Goal: Task Accomplishment & Management: Complete application form

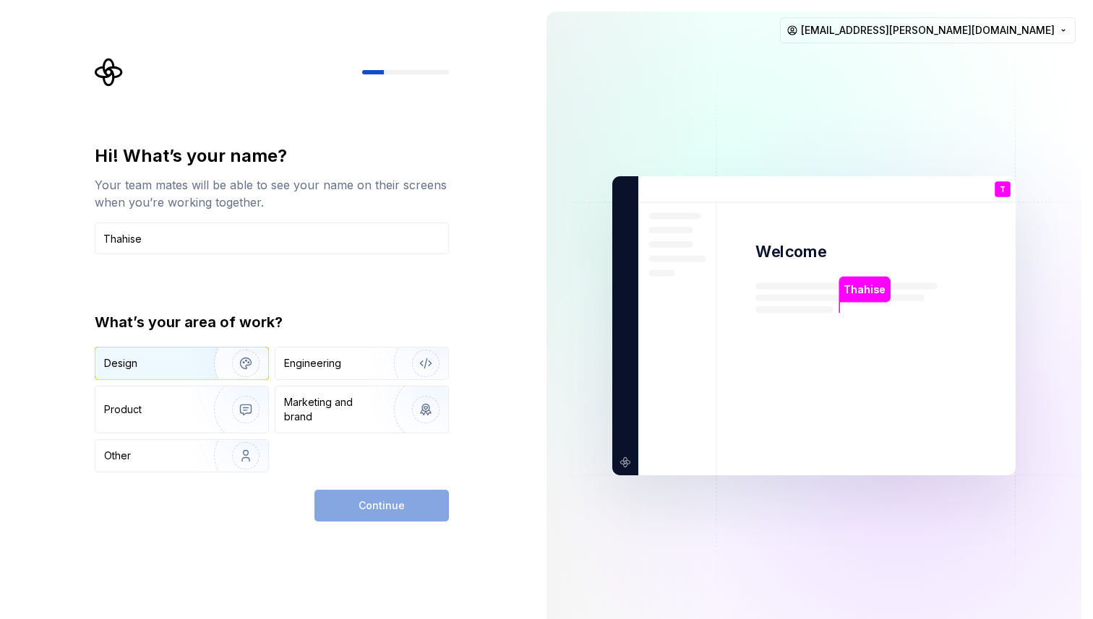
type input "Thahise"
click at [179, 364] on div "Design" at bounding box center [149, 363] width 91 height 14
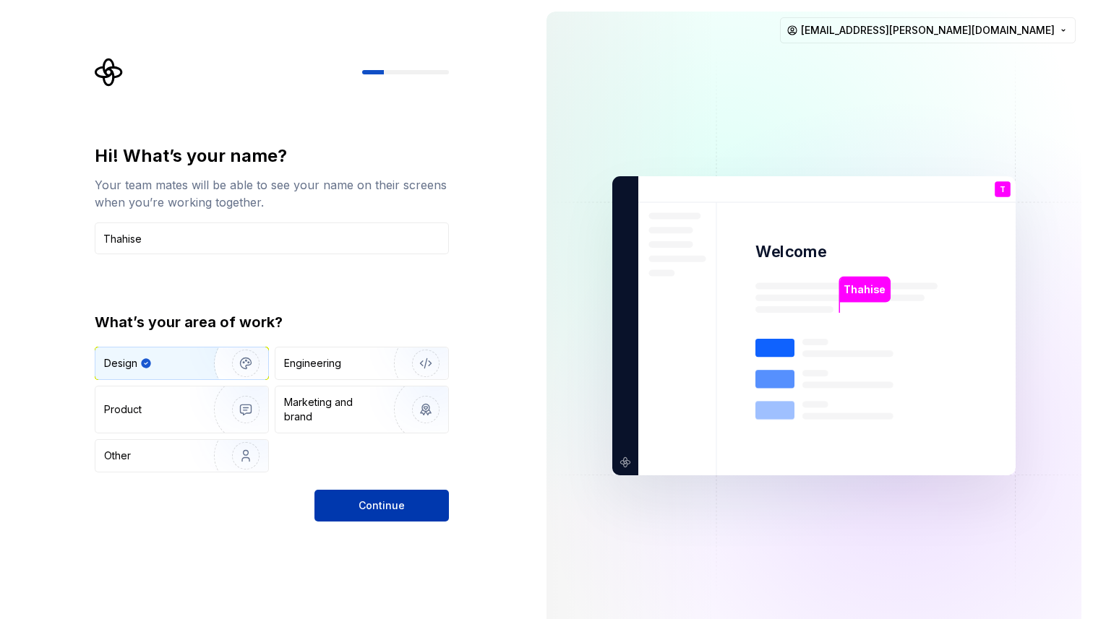
click at [399, 512] on span "Continue" at bounding box center [381, 506] width 46 height 14
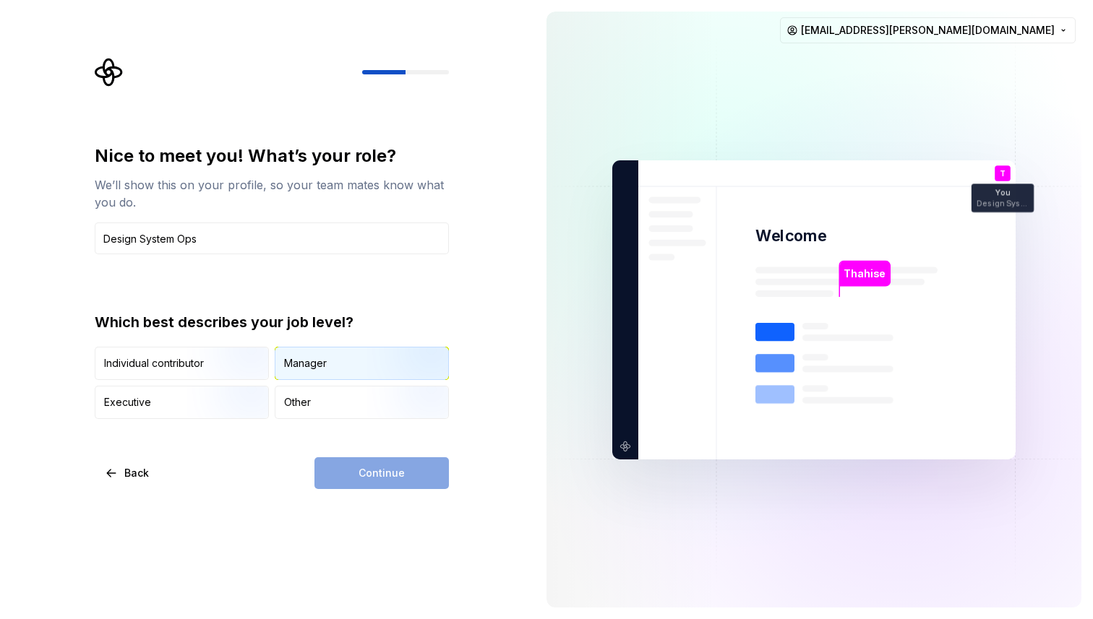
type input "Design System Ops"
click at [292, 360] on div "Manager" at bounding box center [305, 363] width 43 height 14
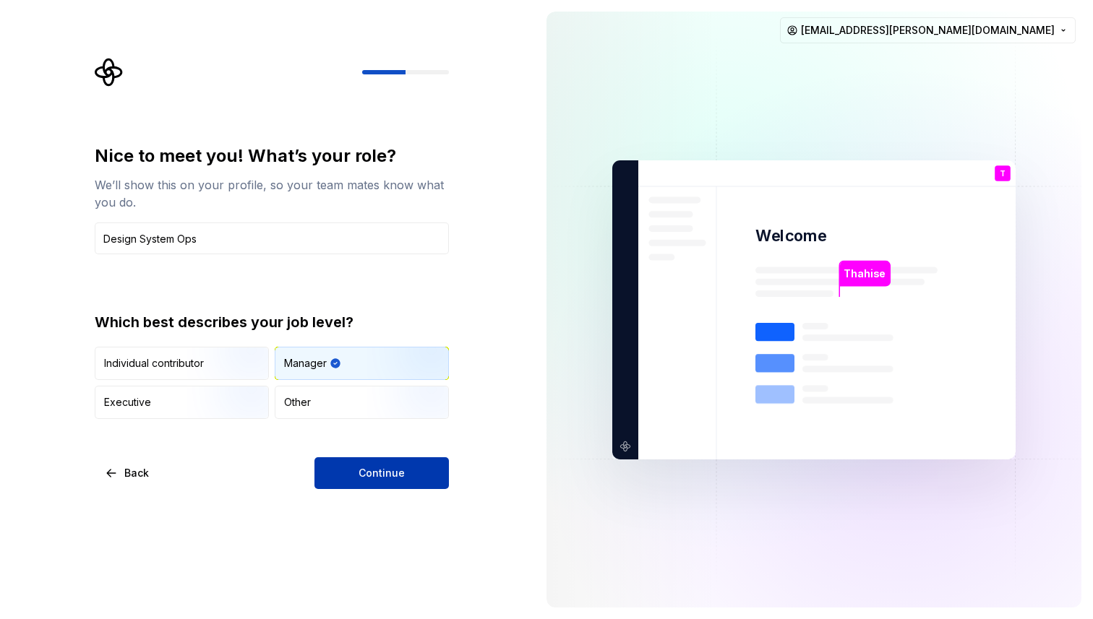
click at [379, 474] on span "Continue" at bounding box center [381, 473] width 46 height 14
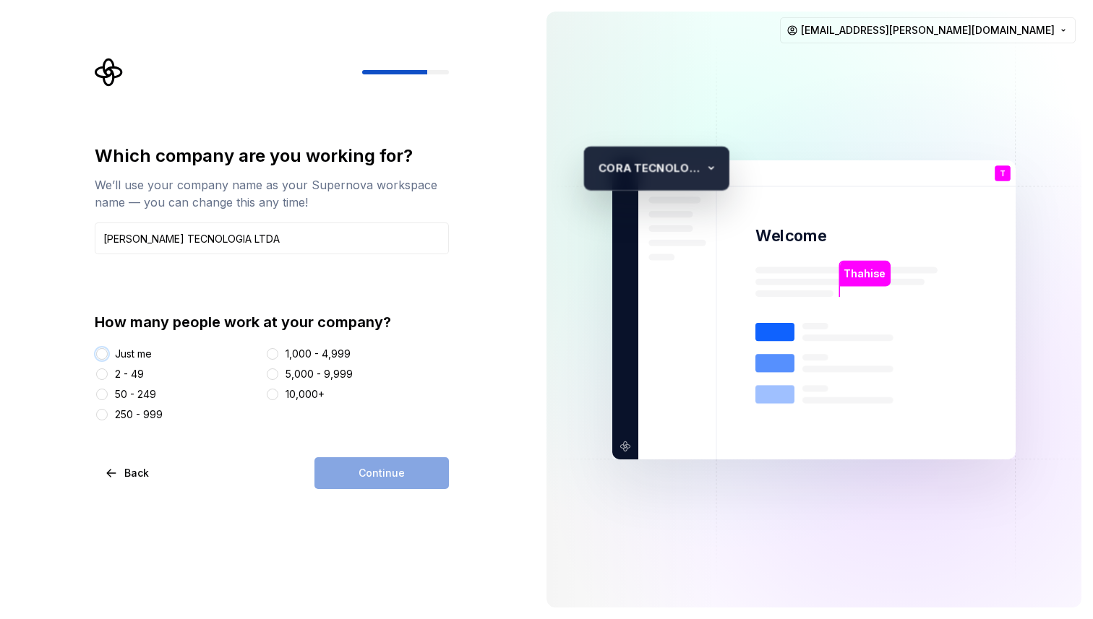
click at [104, 354] on button "Just me" at bounding box center [102, 354] width 12 height 12
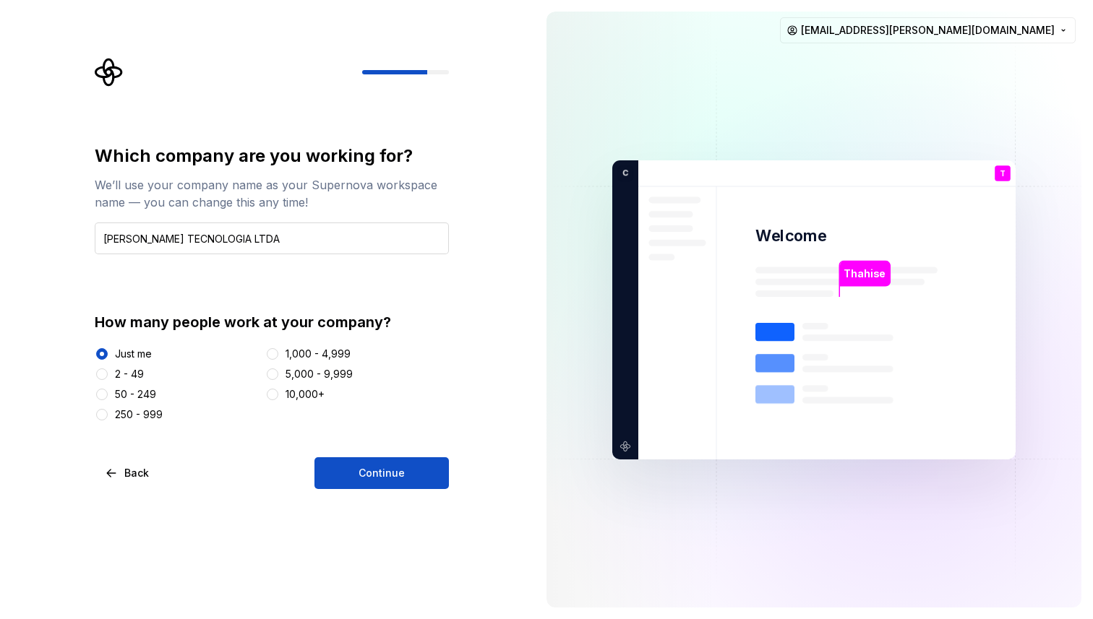
click at [166, 238] on input "[PERSON_NAME] TECNOLOGIA LTDA" at bounding box center [272, 239] width 354 height 32
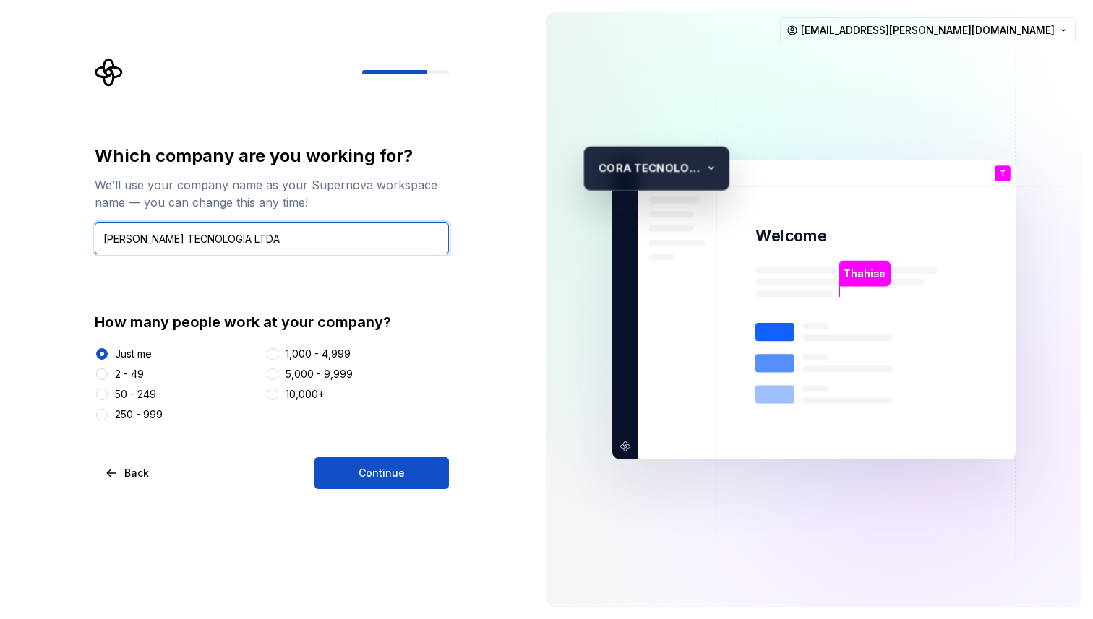
drag, startPoint x: 134, startPoint y: 240, endPoint x: 269, endPoint y: 233, distance: 135.3
click at [269, 236] on input "[PERSON_NAME] TECNOLOGIA LTDA" at bounding box center [272, 239] width 354 height 32
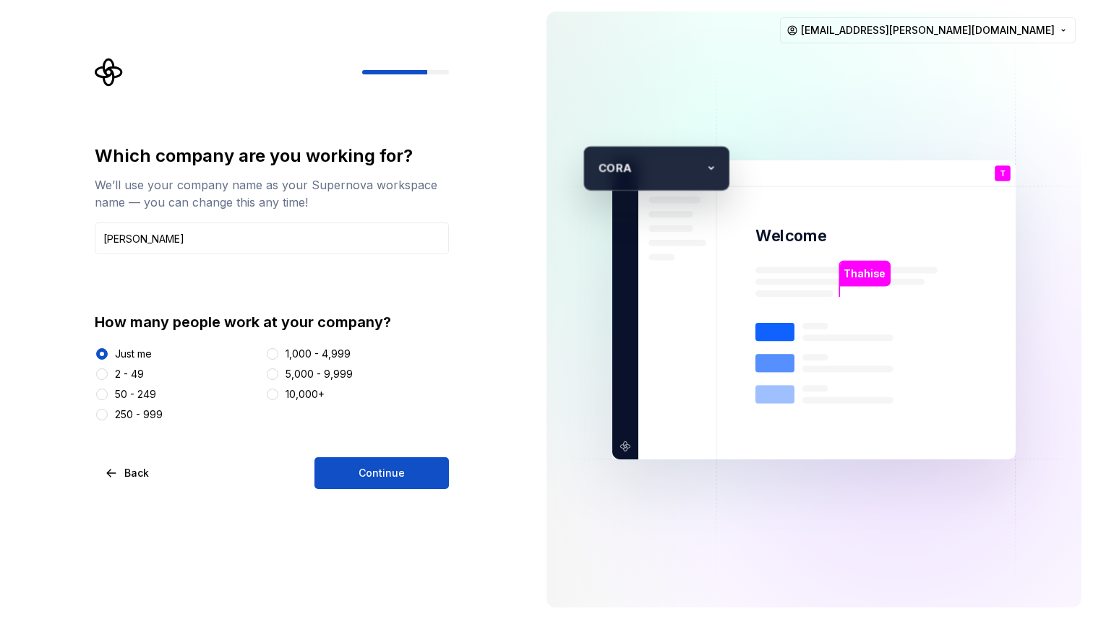
click at [63, 302] on div "Which company are you working for? We’ll use your company name as your Supernov…" at bounding box center [267, 309] width 535 height 619
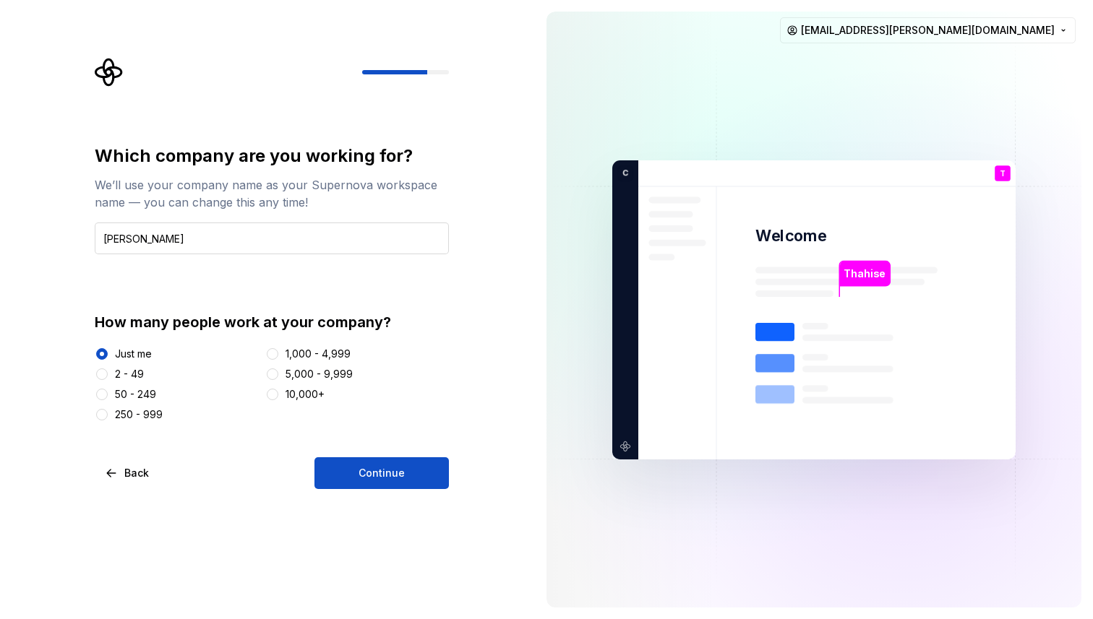
click at [235, 243] on input "[PERSON_NAME]" at bounding box center [272, 239] width 354 height 32
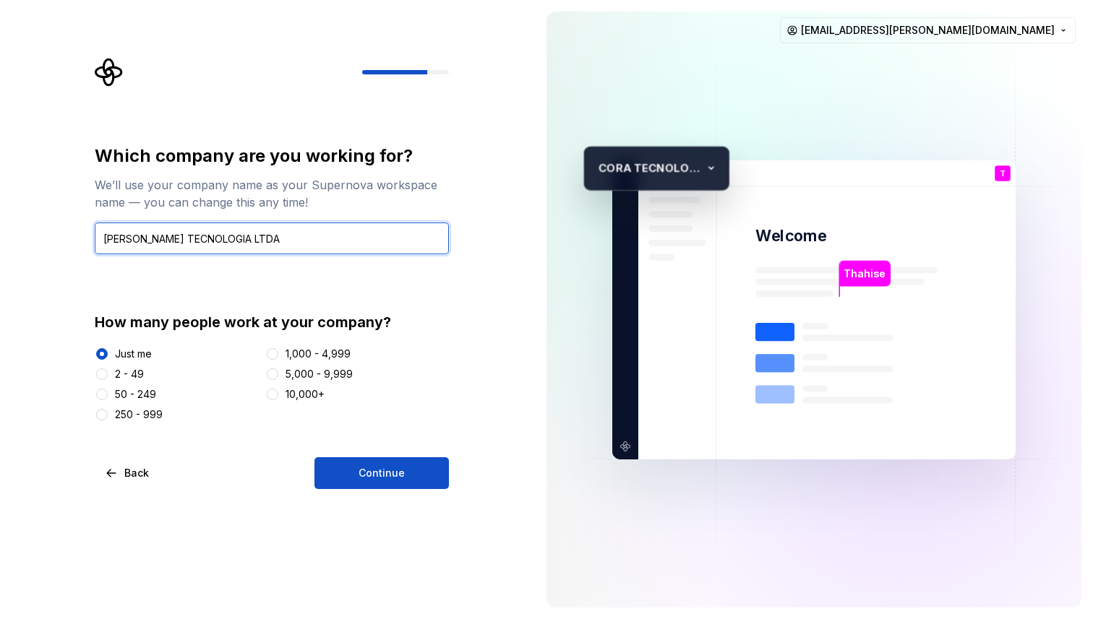
drag, startPoint x: 257, startPoint y: 236, endPoint x: 133, endPoint y: 241, distance: 123.7
click at [133, 241] on input "[PERSON_NAME] TECNOLOGIA LTDA" at bounding box center [272, 239] width 354 height 32
type input "[PERSON_NAME] TECNOLOGIA LTDA"
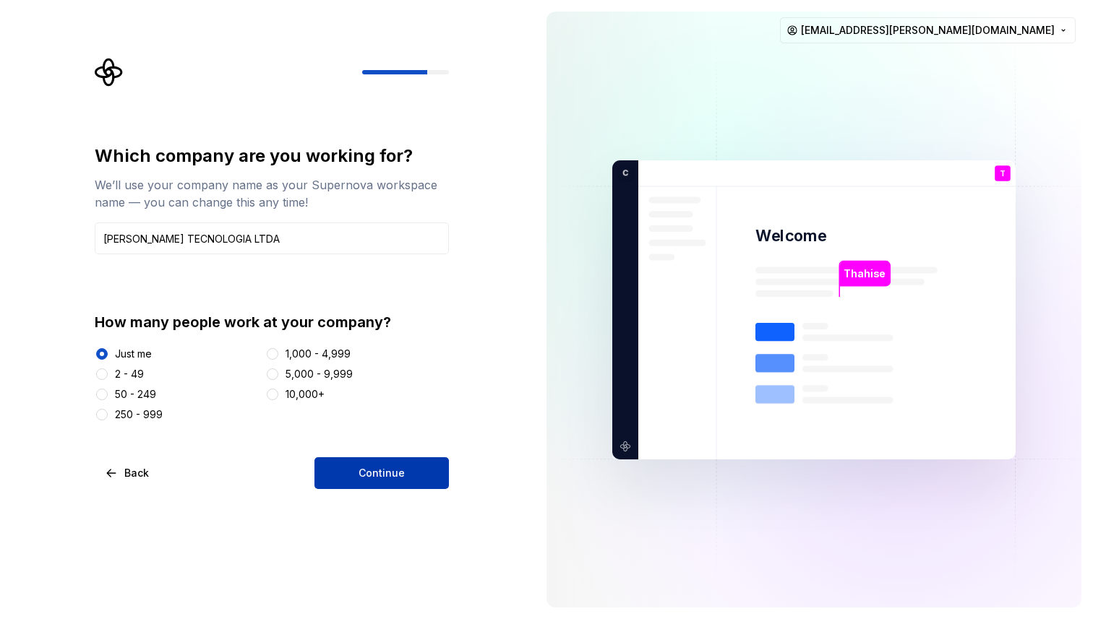
click at [398, 476] on span "Continue" at bounding box center [381, 473] width 46 height 14
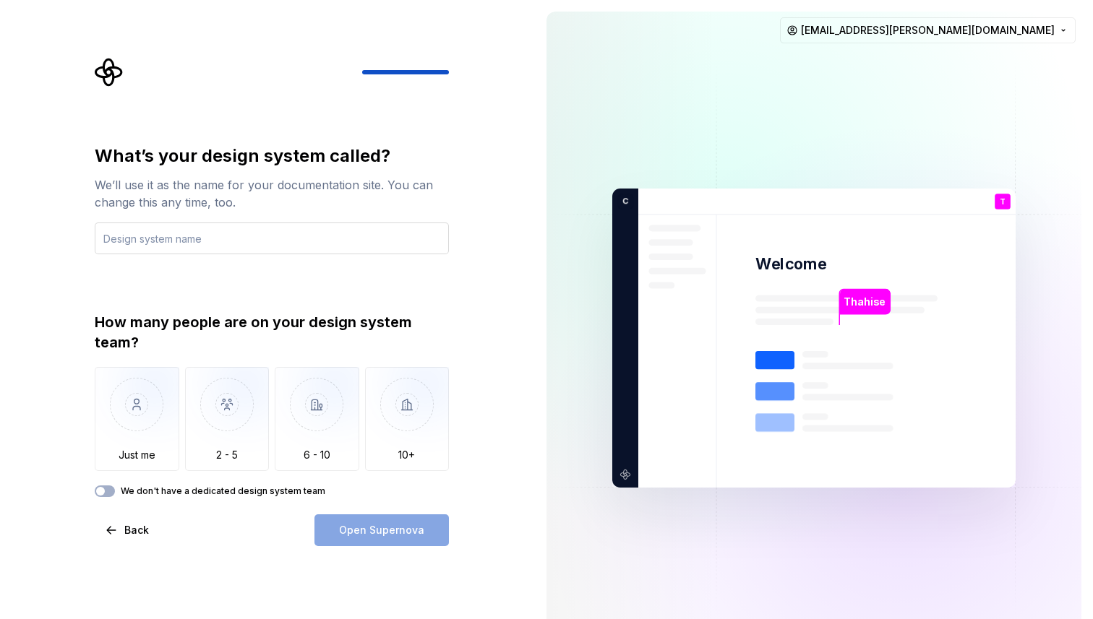
click at [154, 245] on input "text" at bounding box center [272, 239] width 354 height 32
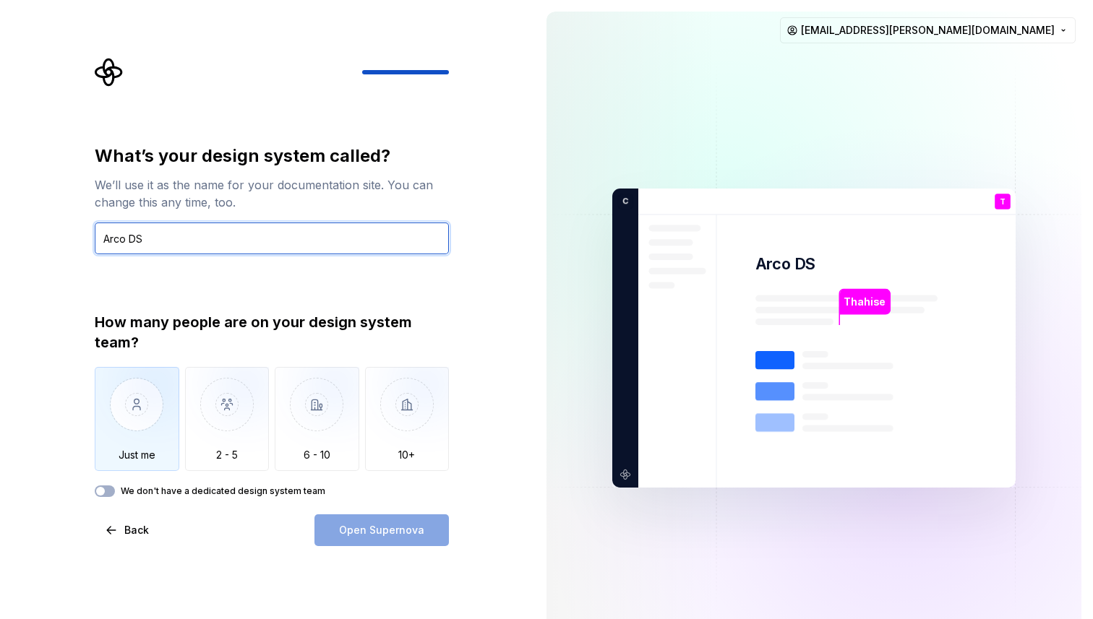
type input "Arco DS"
click at [127, 418] on img "button" at bounding box center [137, 415] width 85 height 97
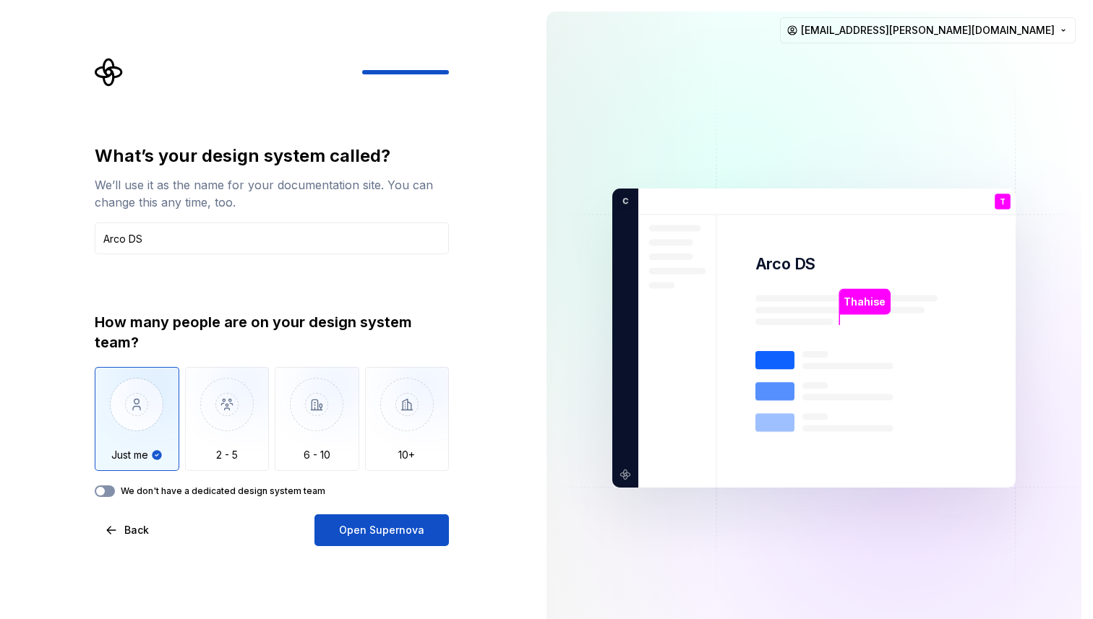
click at [109, 491] on button "We don't have a dedicated design system team" at bounding box center [105, 492] width 20 height 12
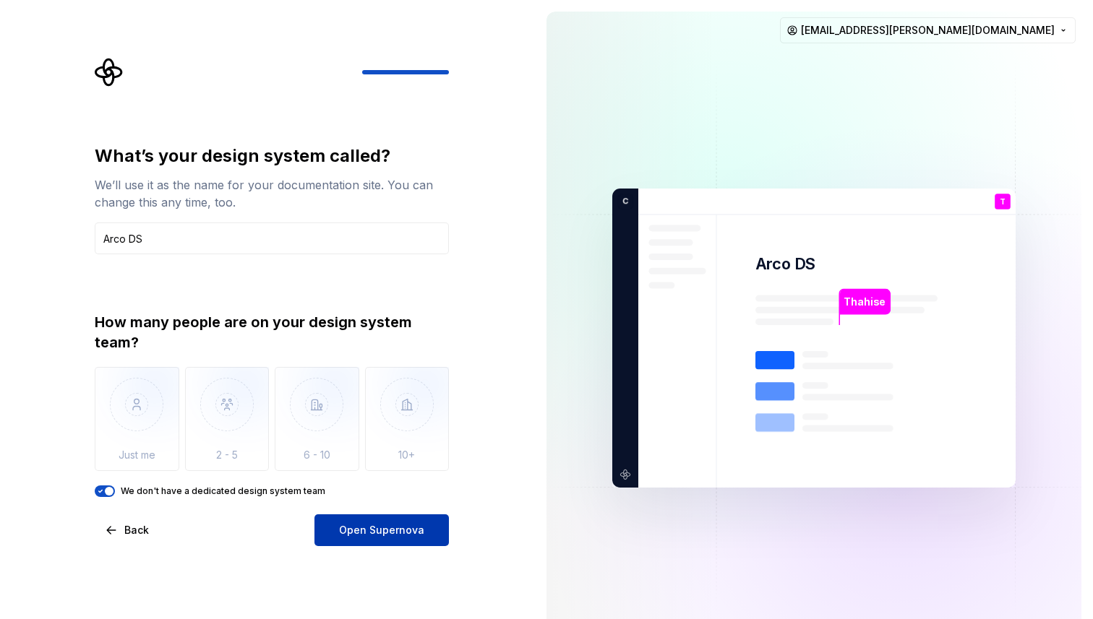
click at [413, 533] on span "Open Supernova" at bounding box center [381, 530] width 85 height 14
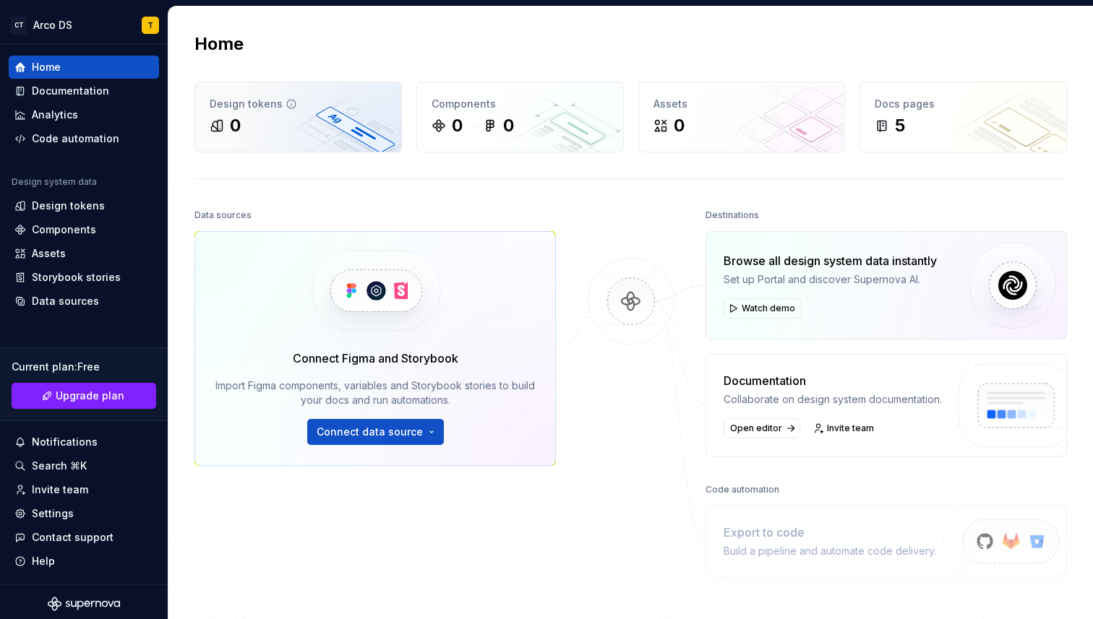
click at [328, 123] on div "0" at bounding box center [298, 125] width 177 height 23
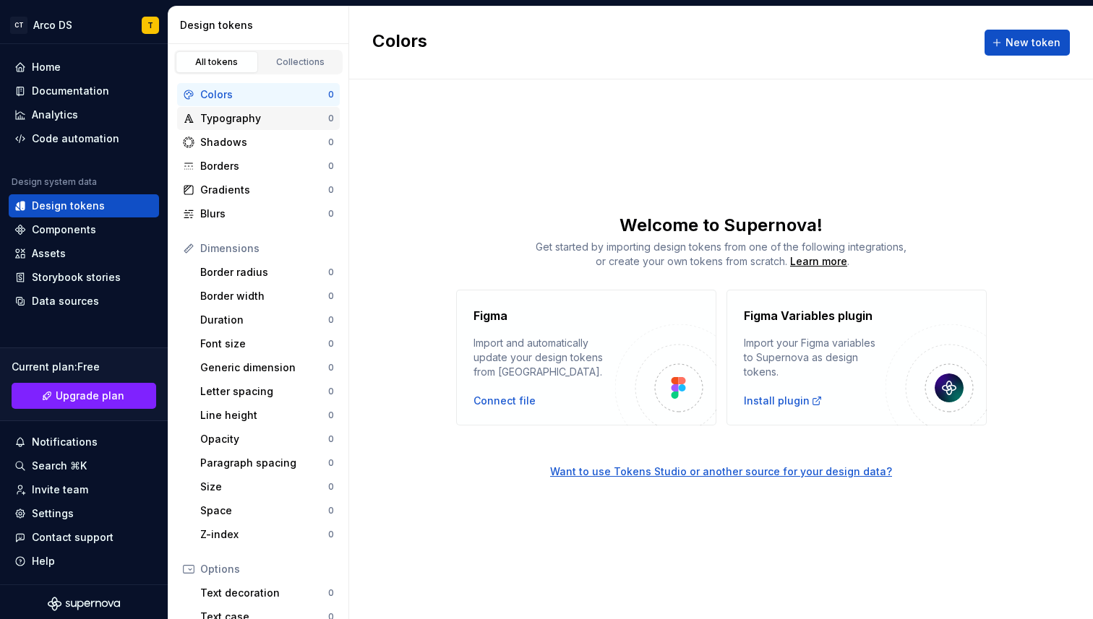
click at [214, 121] on div "Typography" at bounding box center [264, 118] width 128 height 14
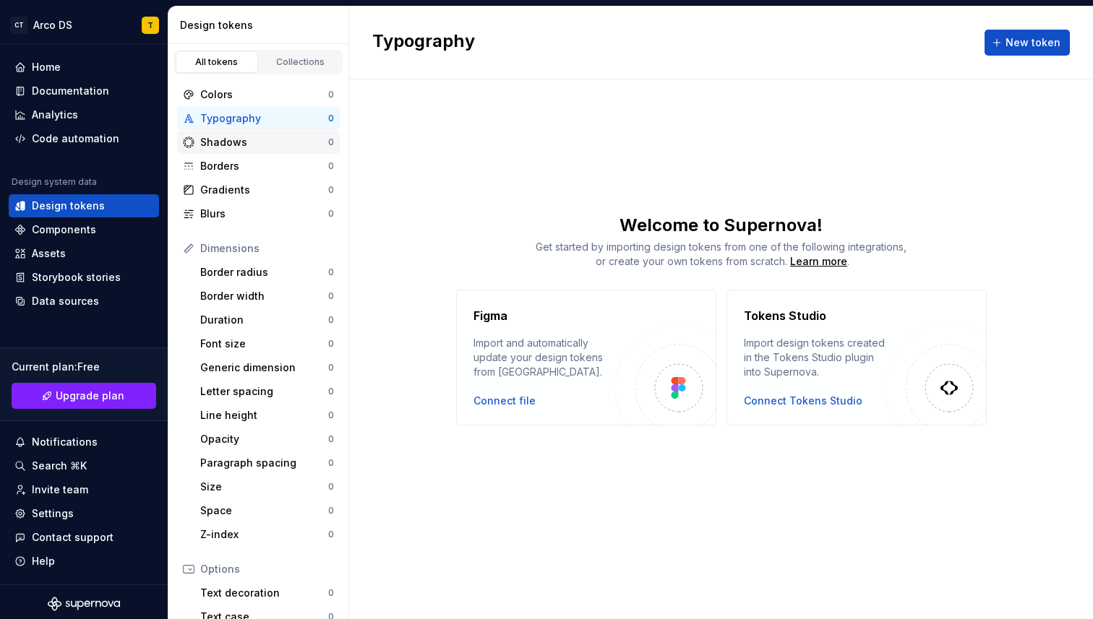
click at [217, 144] on div "Shadows" at bounding box center [264, 142] width 128 height 14
click at [823, 400] on div "Connect Tokens Studio" at bounding box center [803, 401] width 119 height 14
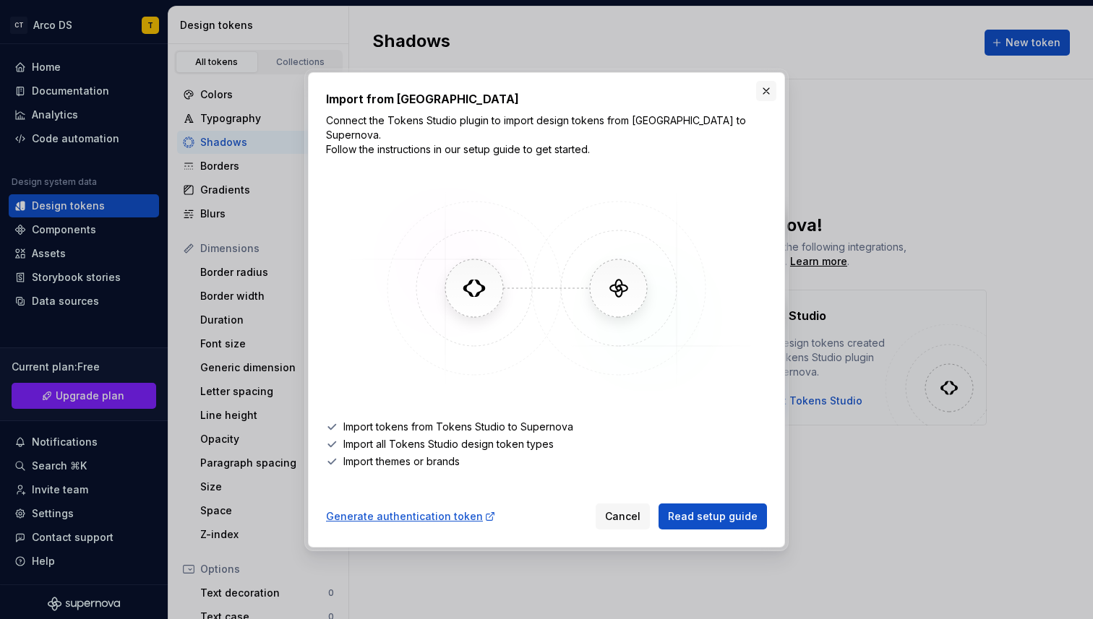
click at [765, 95] on button "button" at bounding box center [766, 91] width 20 height 20
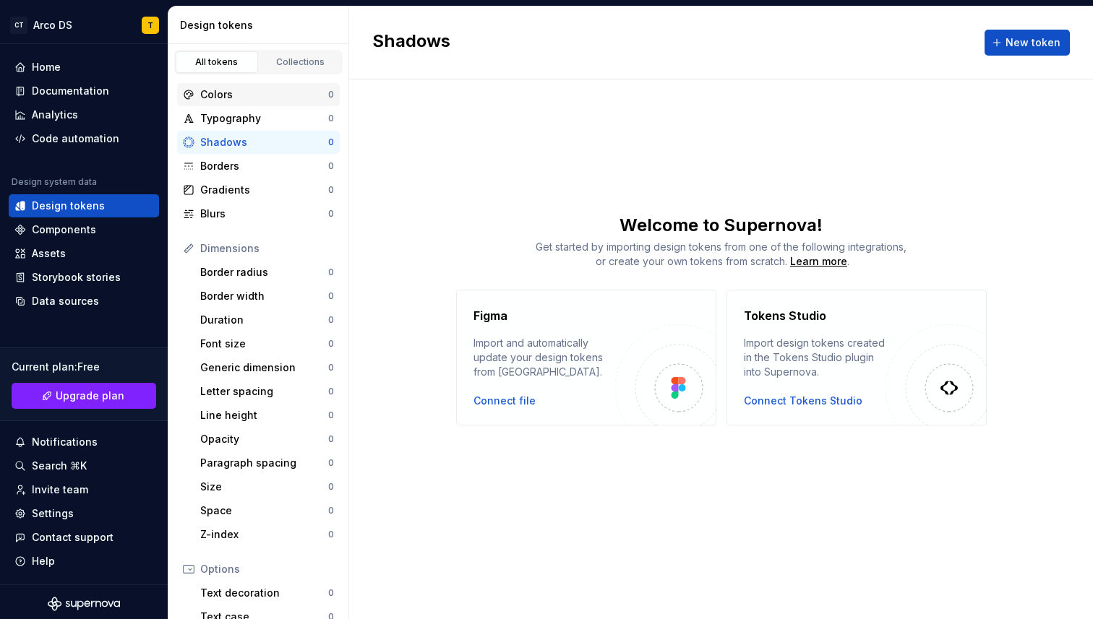
click at [236, 93] on div "Colors" at bounding box center [264, 94] width 128 height 14
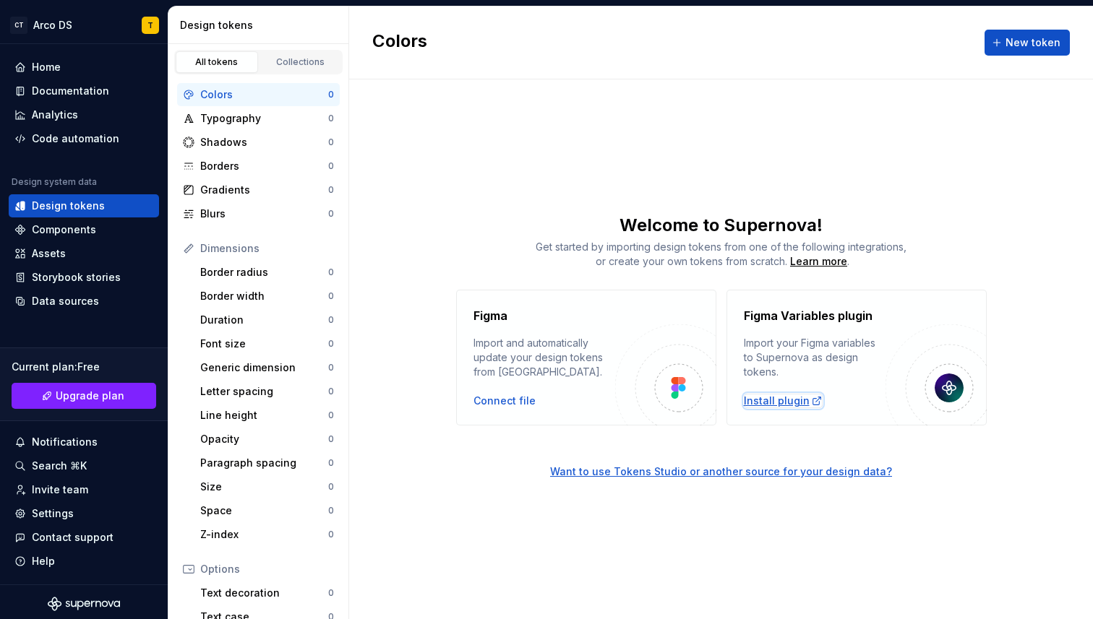
click at [800, 403] on div "Install plugin" at bounding box center [783, 401] width 79 height 14
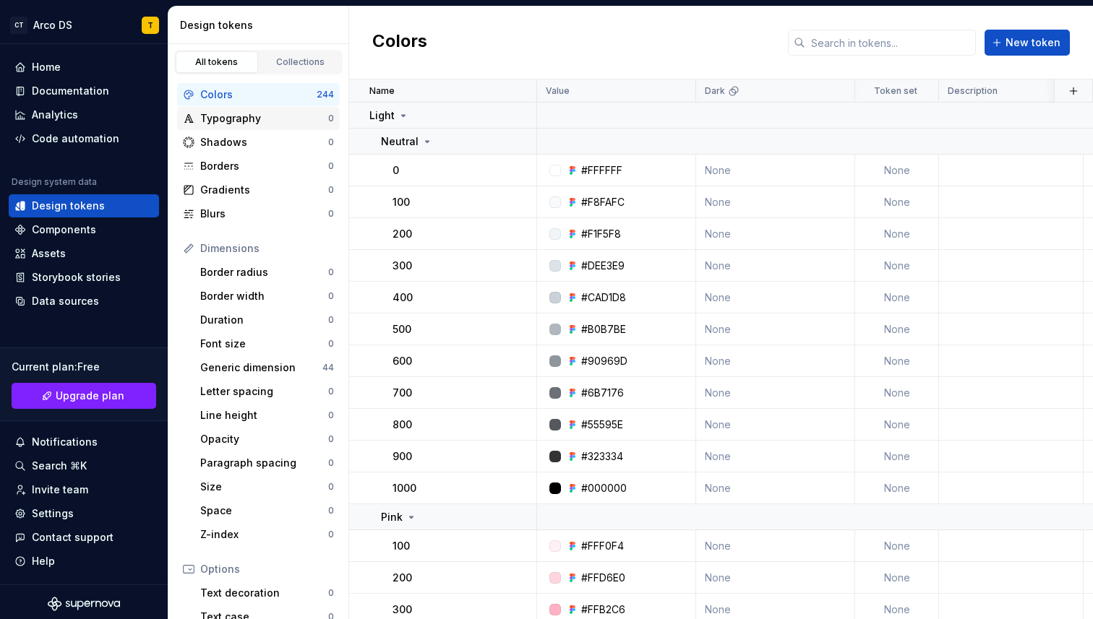
click at [244, 123] on div "Typography" at bounding box center [264, 118] width 128 height 14
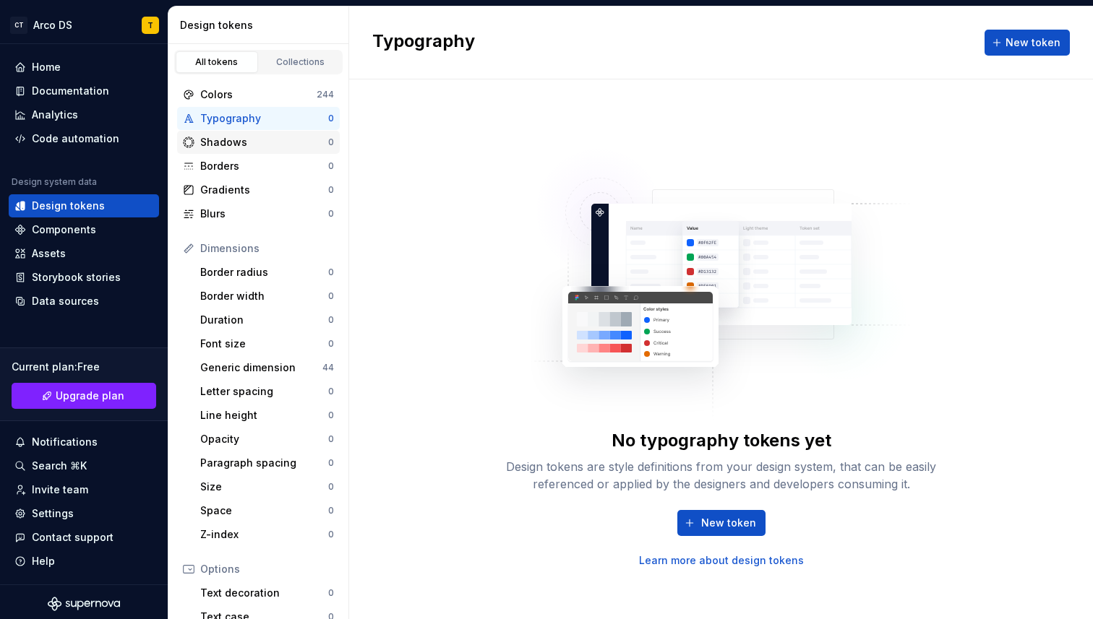
click at [244, 144] on div "Shadows" at bounding box center [264, 142] width 128 height 14
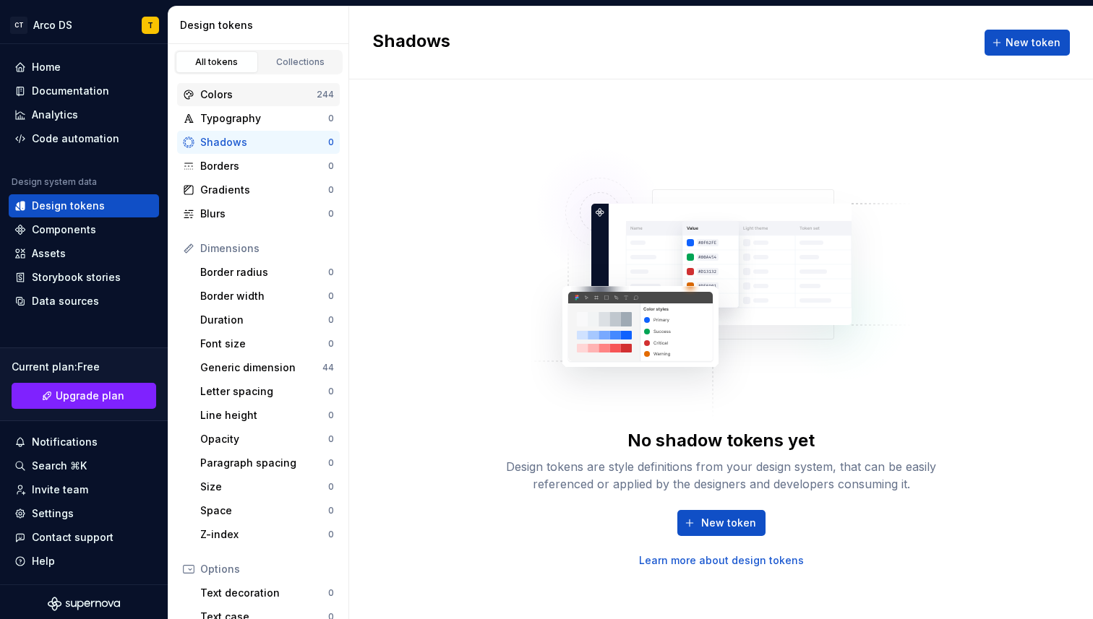
click at [223, 92] on div "Colors" at bounding box center [258, 94] width 116 height 14
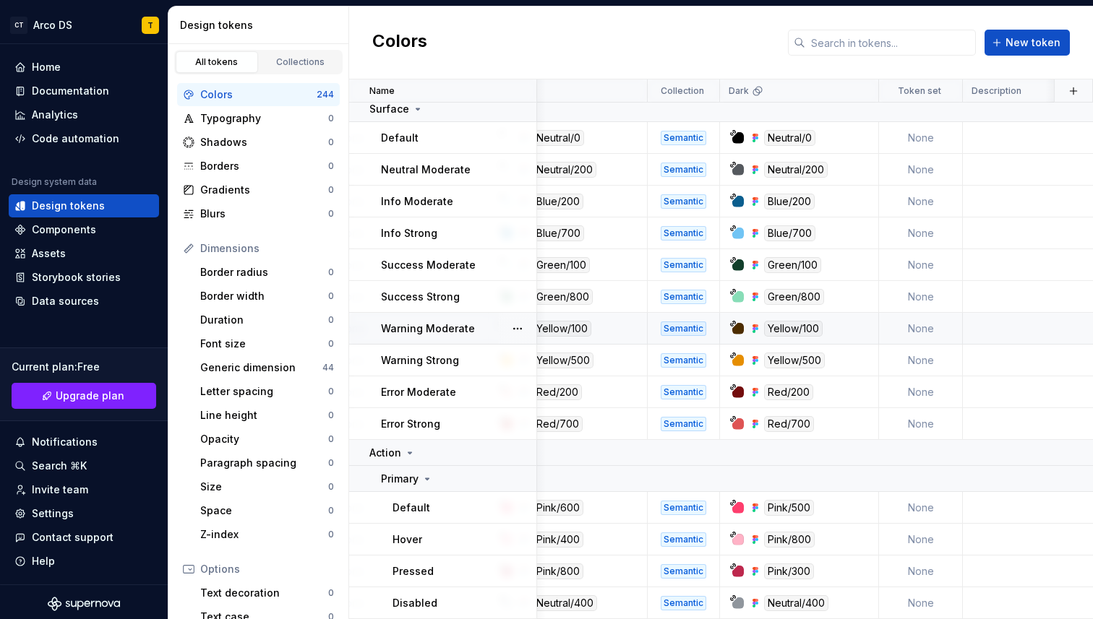
scroll to position [7970, 0]
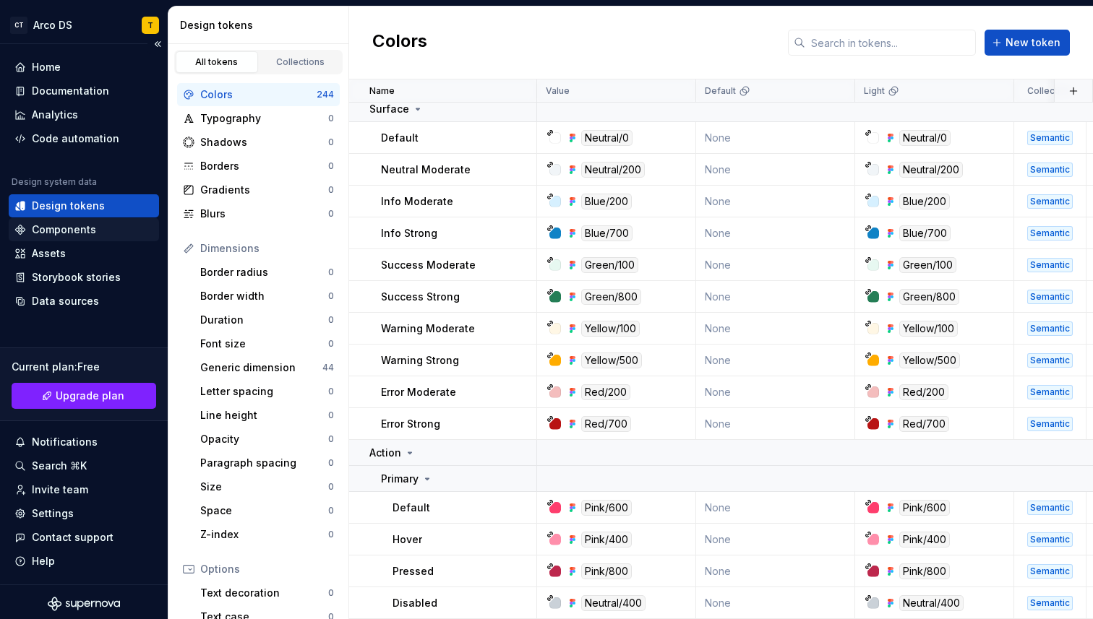
click at [70, 228] on div "Components" at bounding box center [64, 230] width 64 height 14
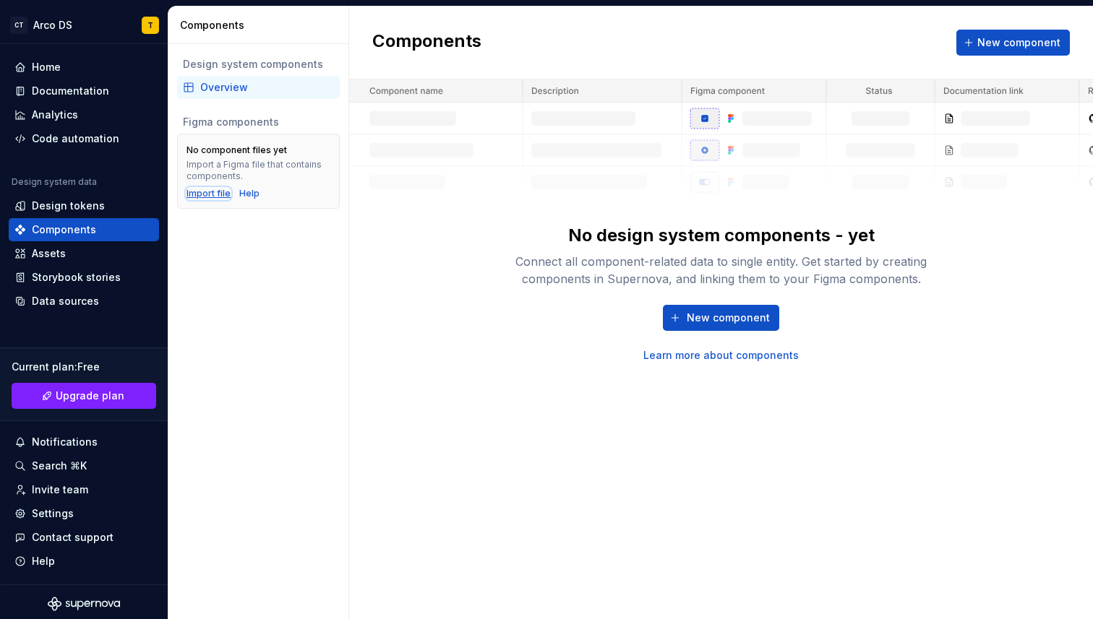
click at [205, 193] on div "Import file" at bounding box center [208, 194] width 44 height 12
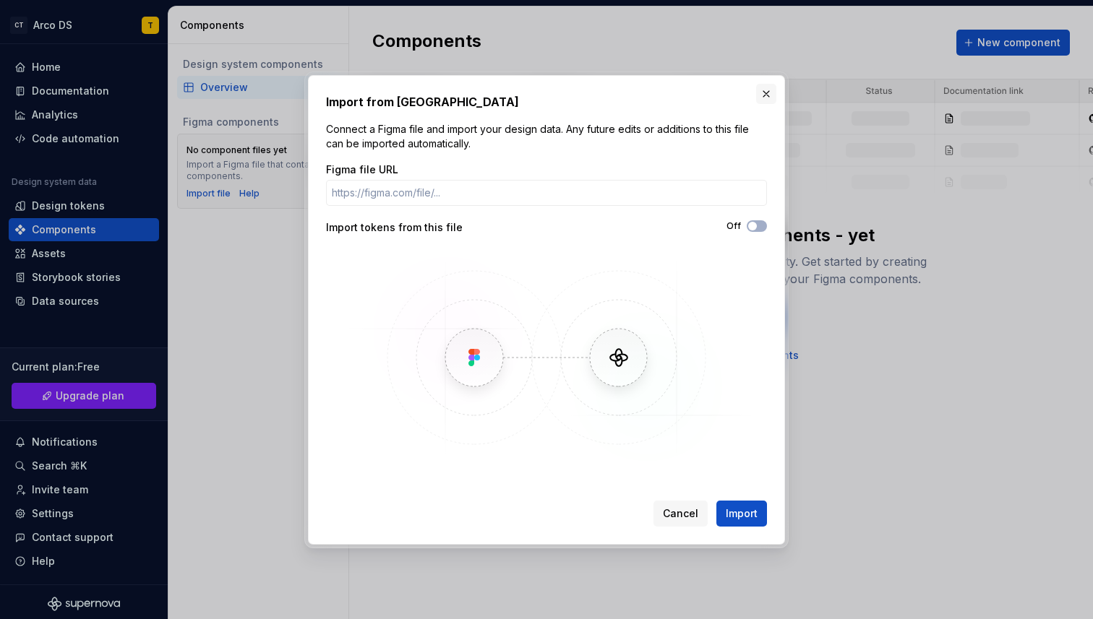
click at [768, 97] on button "button" at bounding box center [766, 94] width 20 height 20
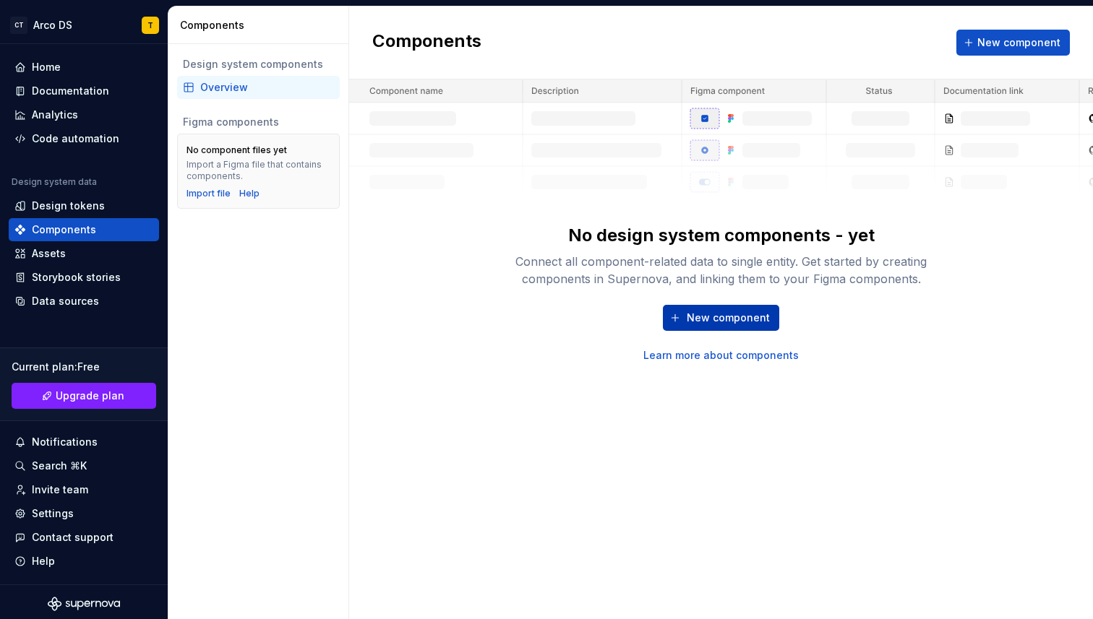
click at [736, 321] on span "New component" at bounding box center [728, 318] width 83 height 14
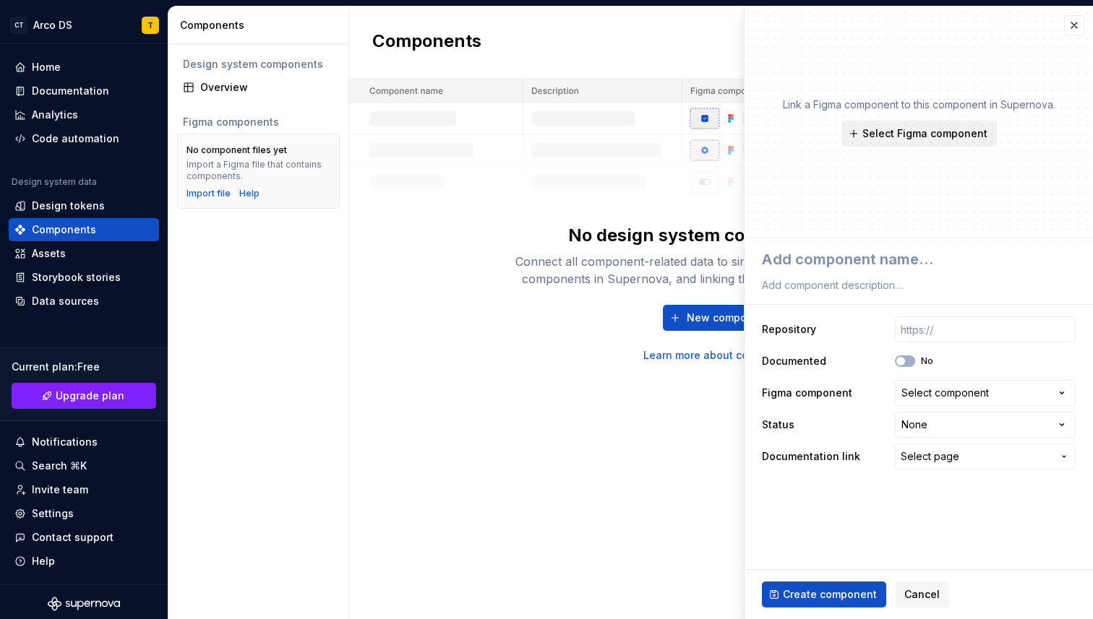
click at [916, 132] on span "Select Figma component" at bounding box center [924, 133] width 125 height 14
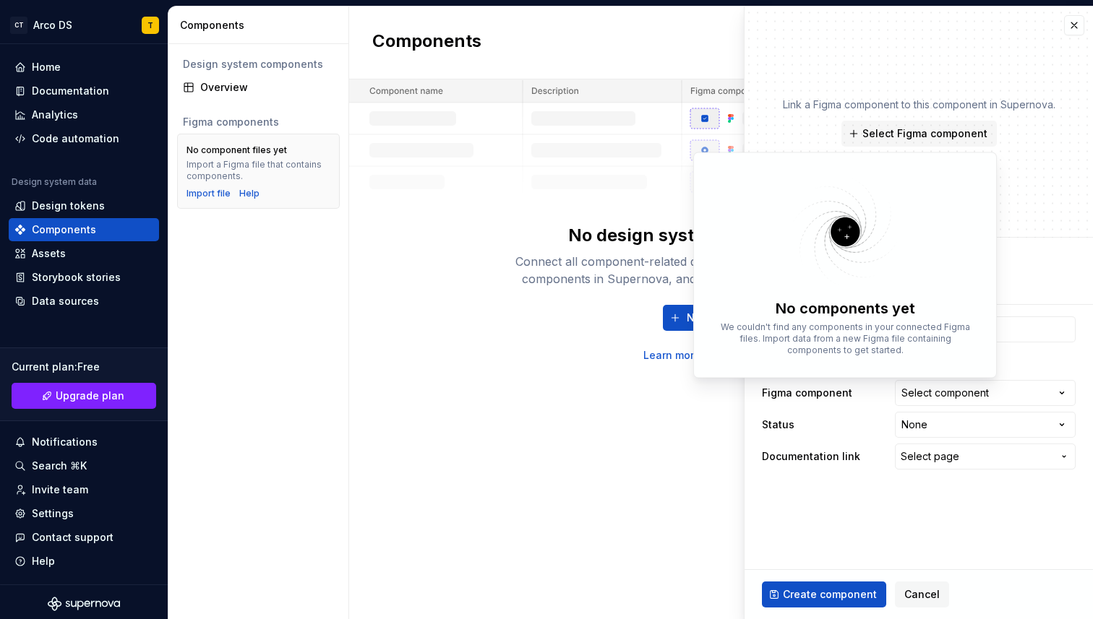
type textarea "*"
click at [947, 85] on div "Link a Figma component to this component in Supernova. Select Figma component" at bounding box center [918, 122] width 348 height 231
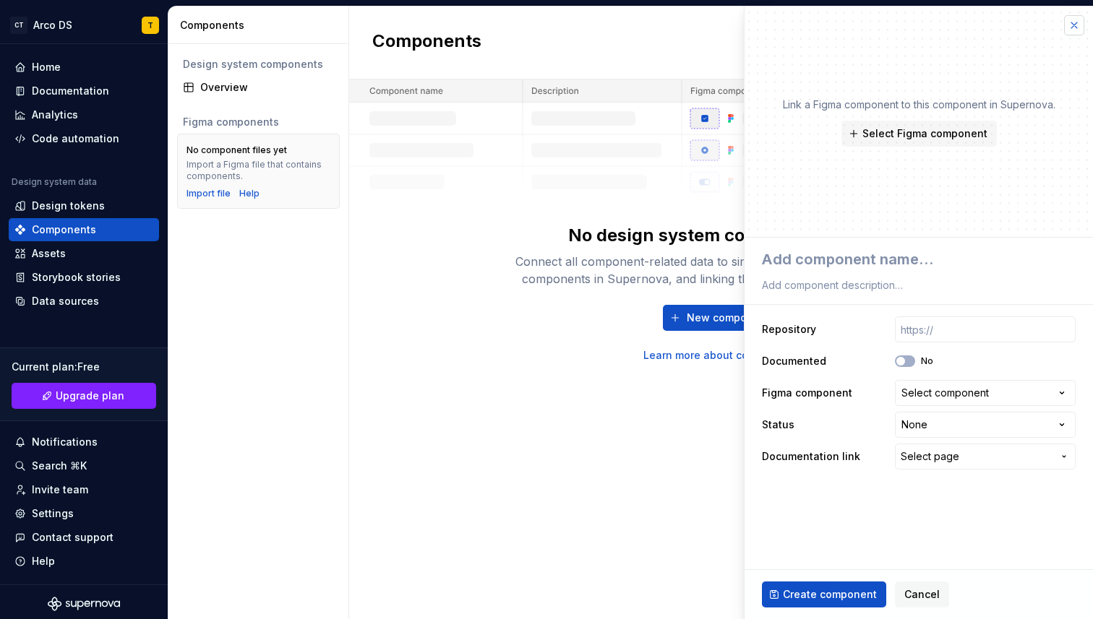
click at [1074, 24] on button "button" at bounding box center [1074, 25] width 20 height 20
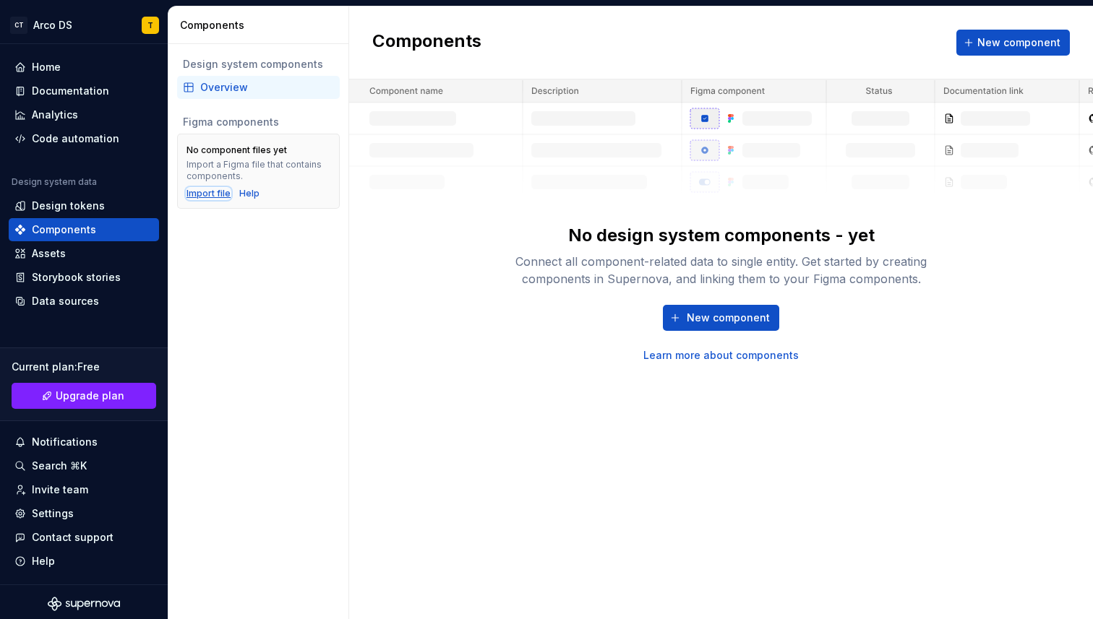
click at [212, 191] on div "Import file" at bounding box center [208, 194] width 44 height 12
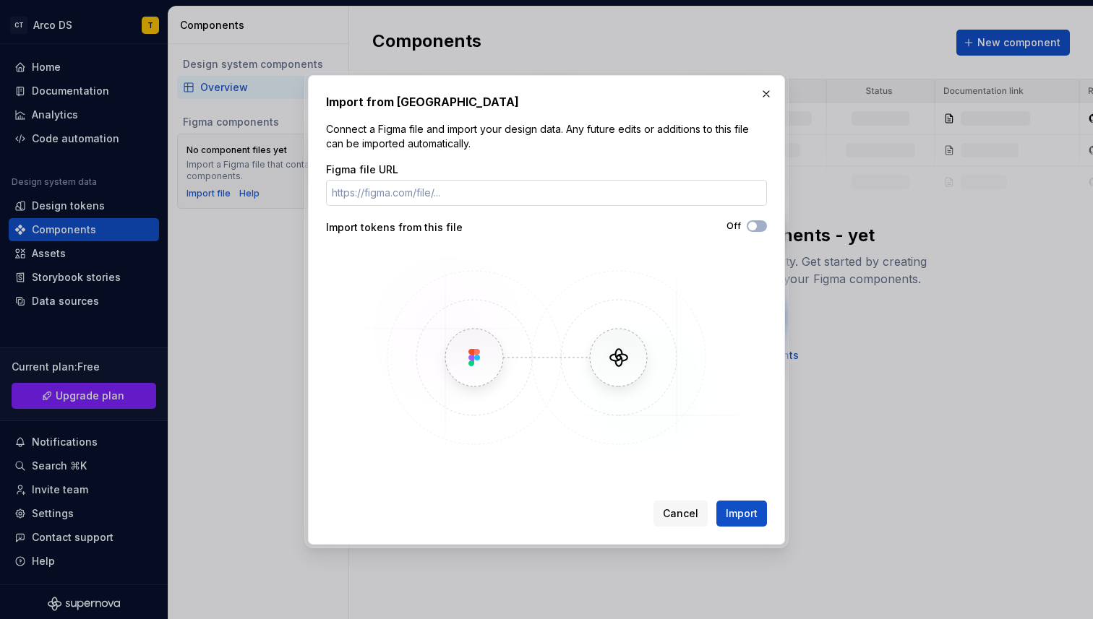
click at [407, 196] on input "Figma file URL" at bounding box center [546, 193] width 441 height 26
type input "[URL][DOMAIN_NAME]"
click at [745, 507] on span "Import" at bounding box center [742, 514] width 32 height 14
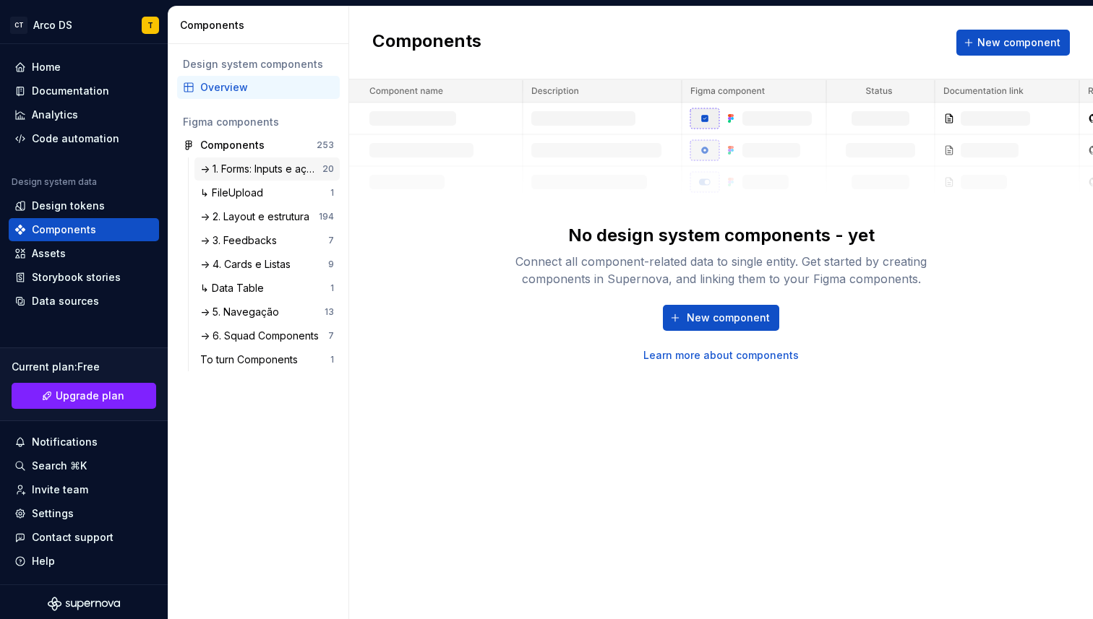
click at [264, 173] on div "-> 1. Forms: Inputs e ações" at bounding box center [261, 169] width 122 height 14
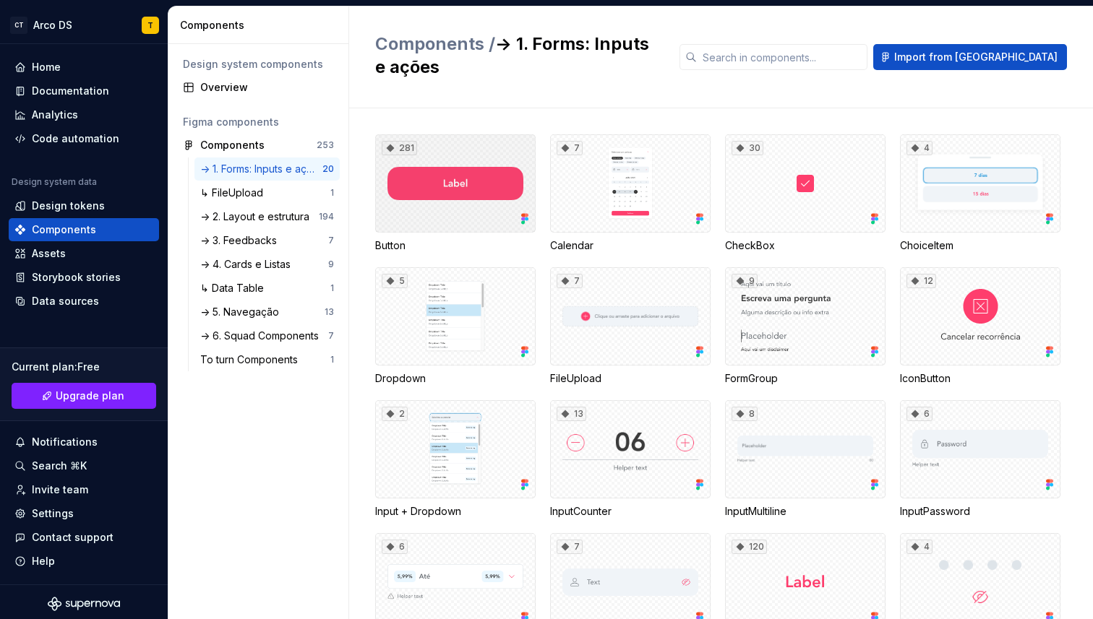
click at [454, 165] on div "281" at bounding box center [455, 183] width 160 height 98
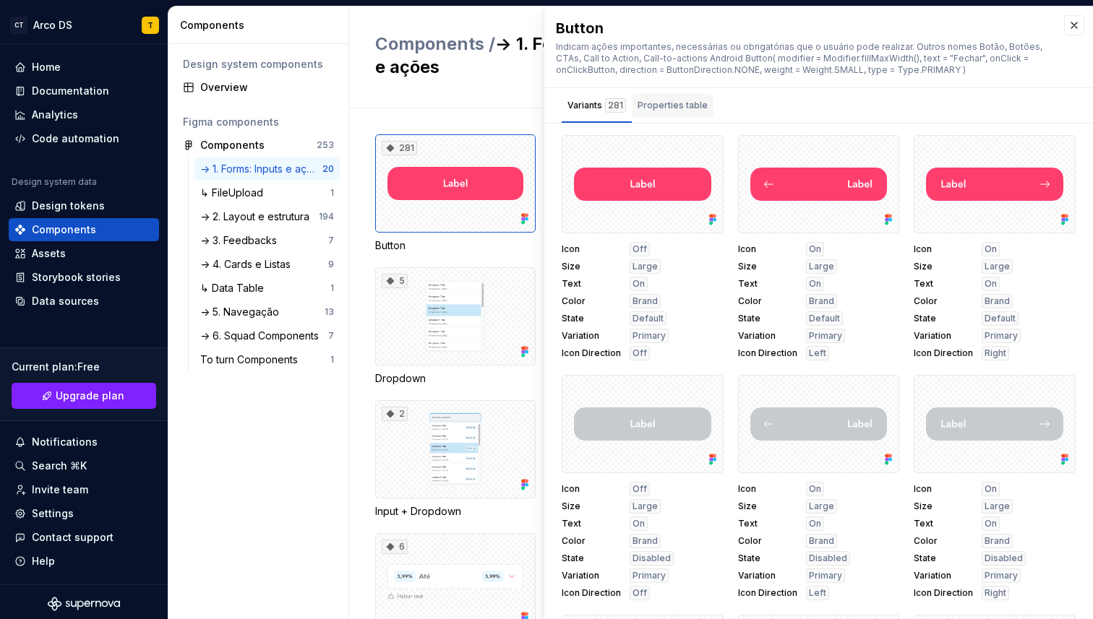
click at [671, 102] on div "Properties table" at bounding box center [672, 105] width 70 height 14
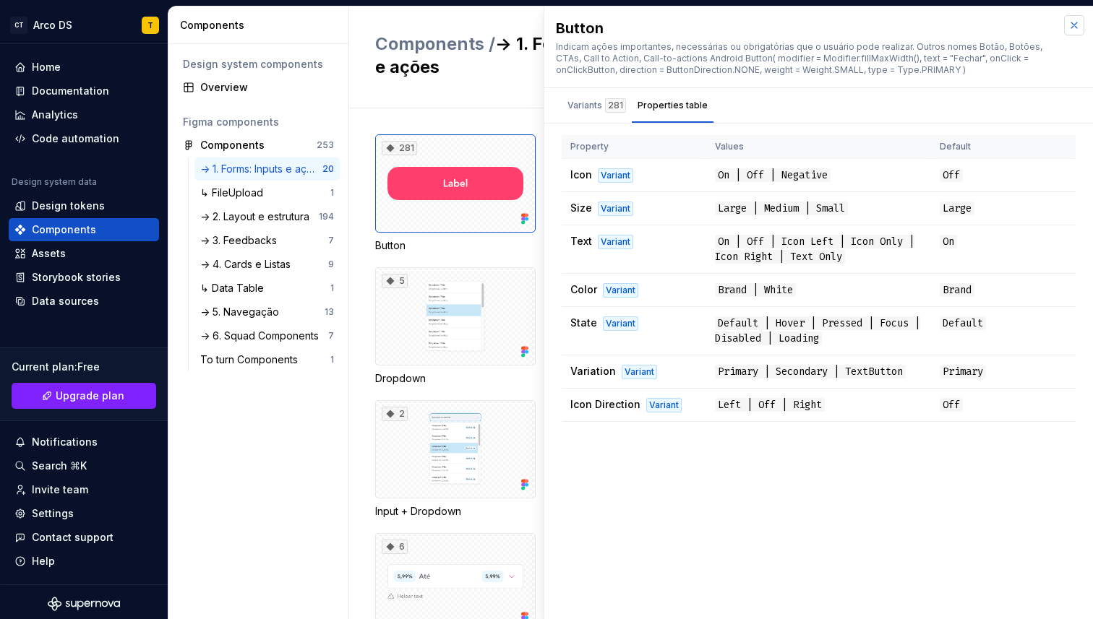
click at [1078, 27] on button "button" at bounding box center [1074, 25] width 20 height 20
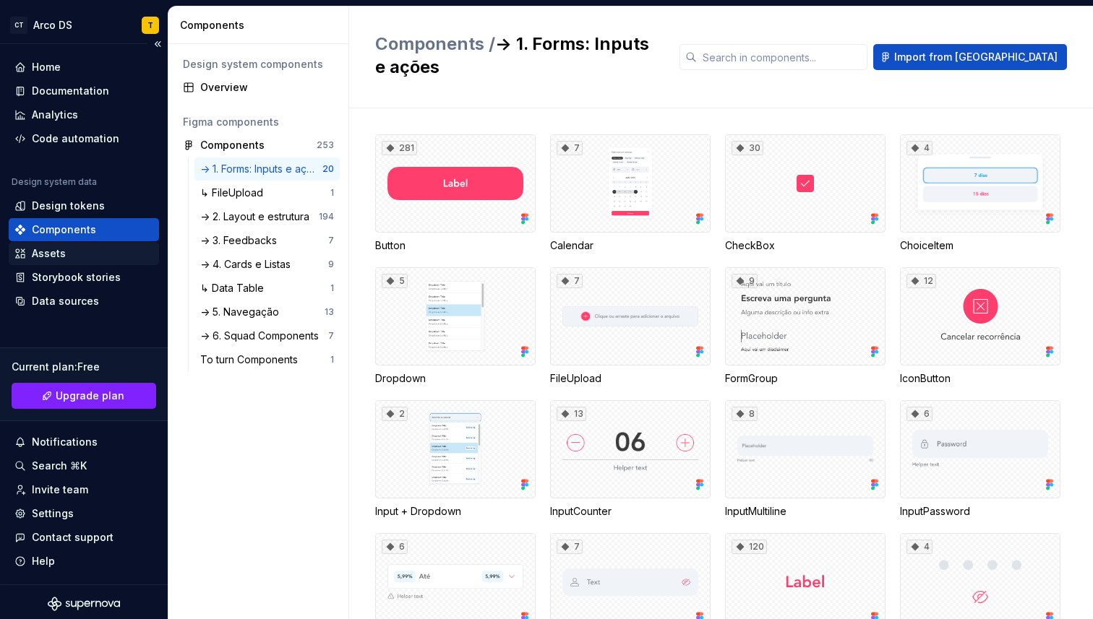
click at [52, 256] on div "Assets" at bounding box center [49, 253] width 34 height 14
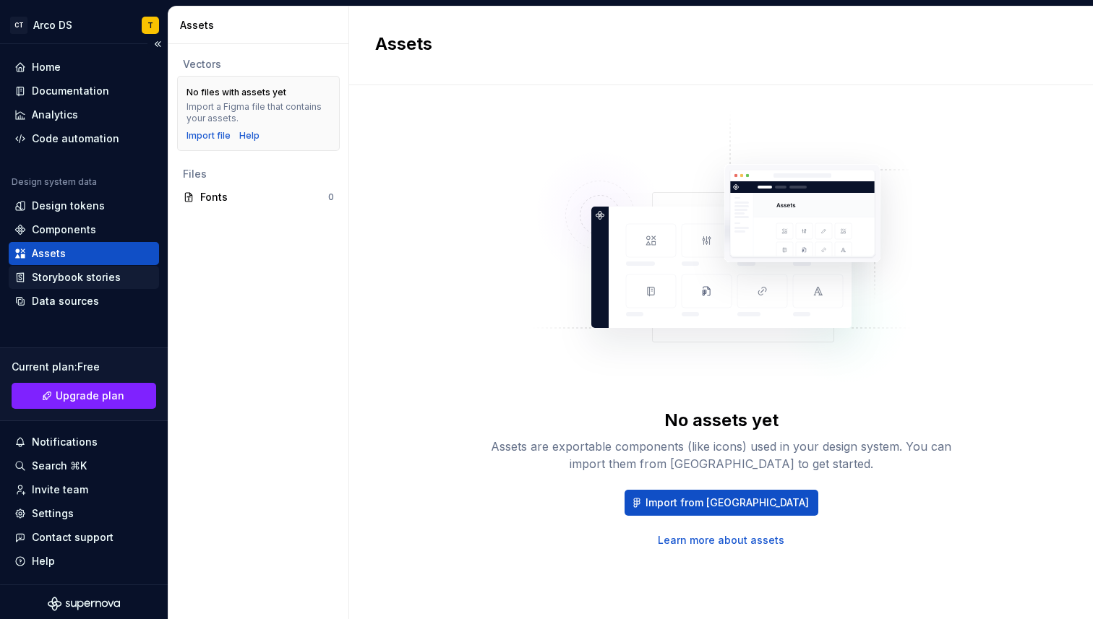
click at [76, 283] on div "Storybook stories" at bounding box center [76, 277] width 89 height 14
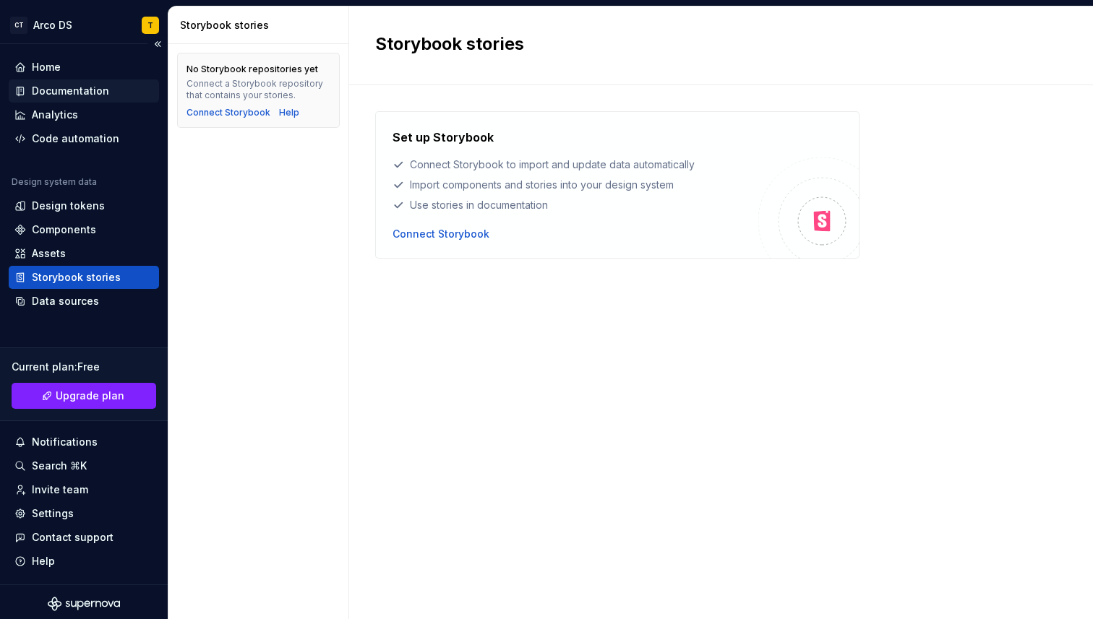
click at [84, 89] on div "Documentation" at bounding box center [70, 91] width 77 height 14
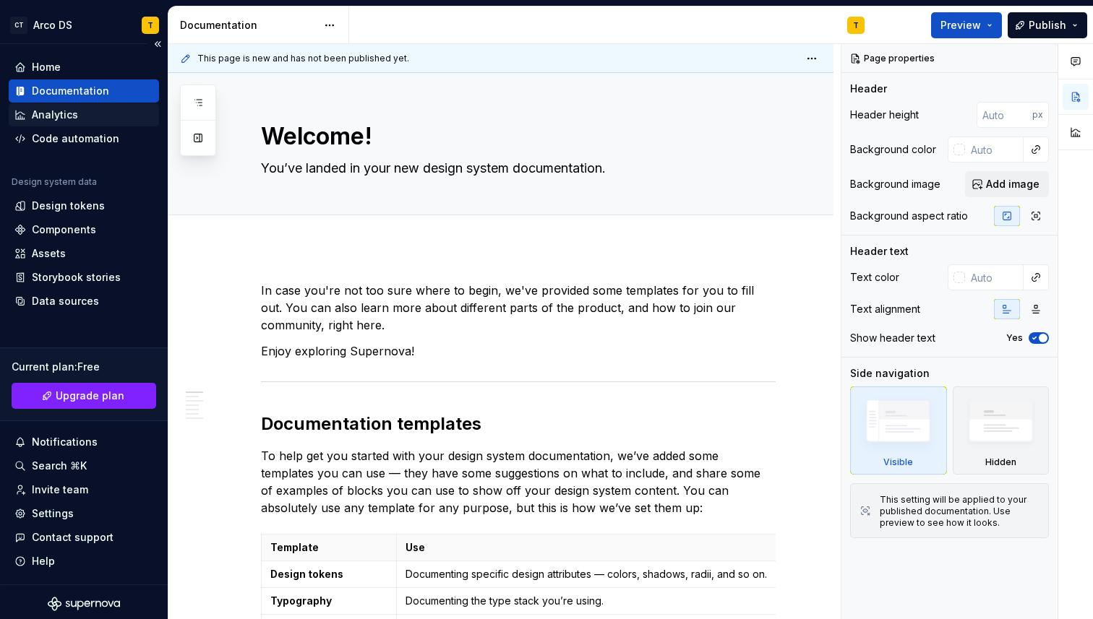
click at [54, 120] on div "Analytics" at bounding box center [55, 115] width 46 height 14
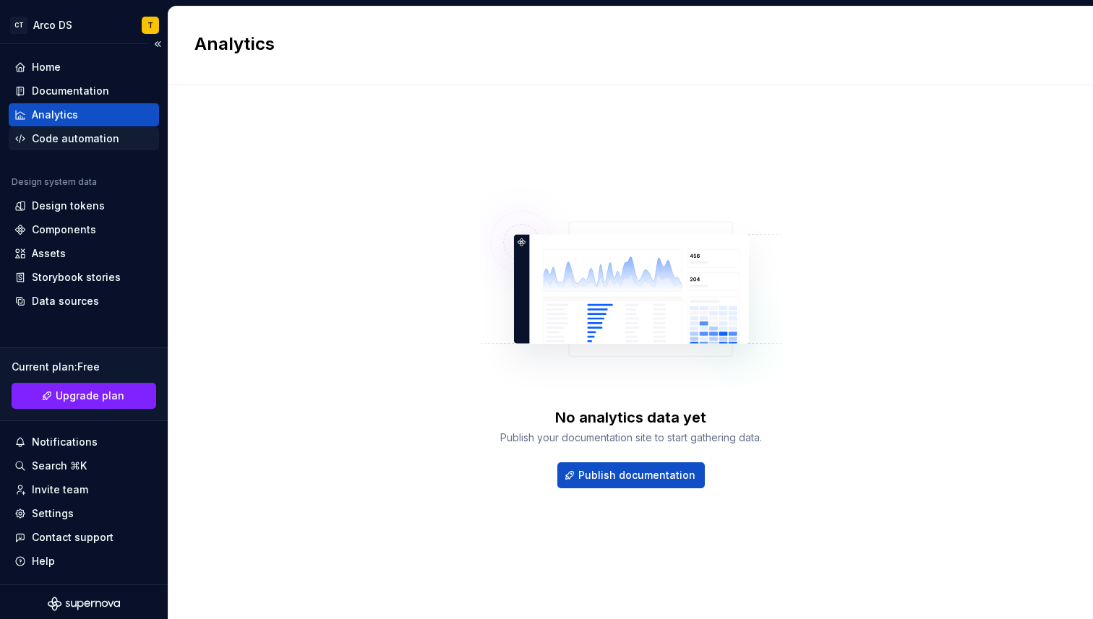
click at [64, 138] on div "Code automation" at bounding box center [75, 139] width 87 height 14
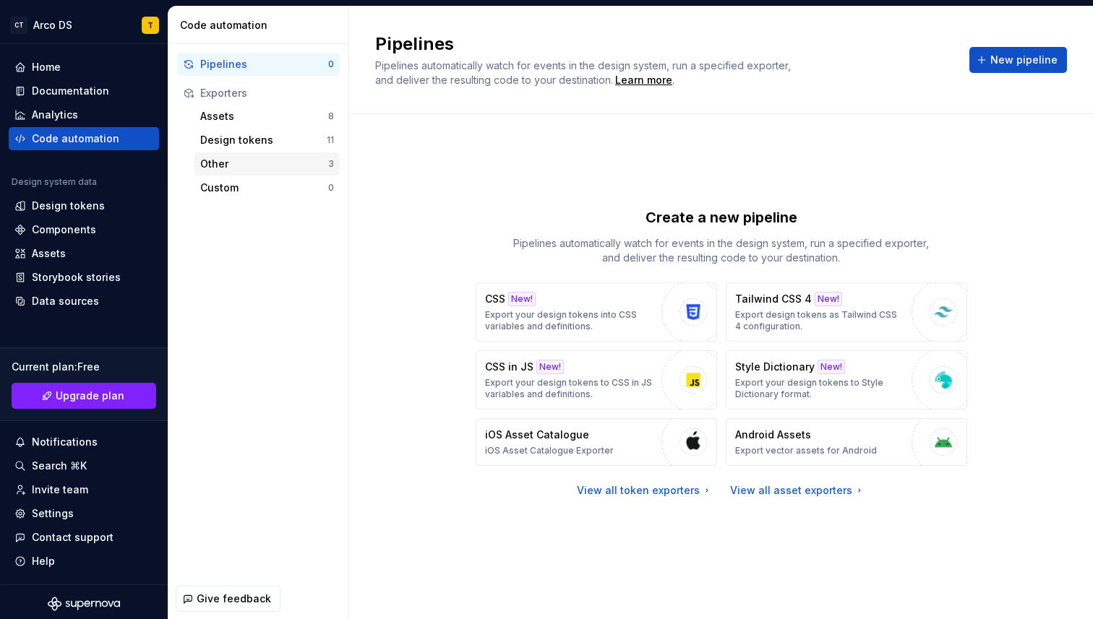
click at [240, 163] on div "Other" at bounding box center [264, 164] width 128 height 14
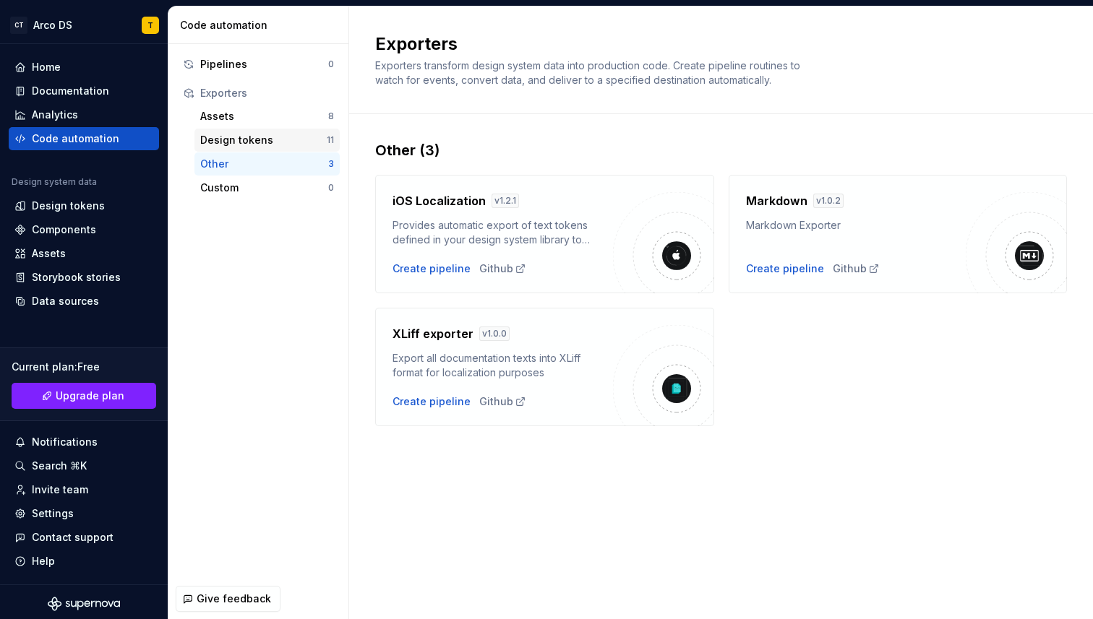
click at [239, 135] on div "Design tokens" at bounding box center [263, 140] width 126 height 14
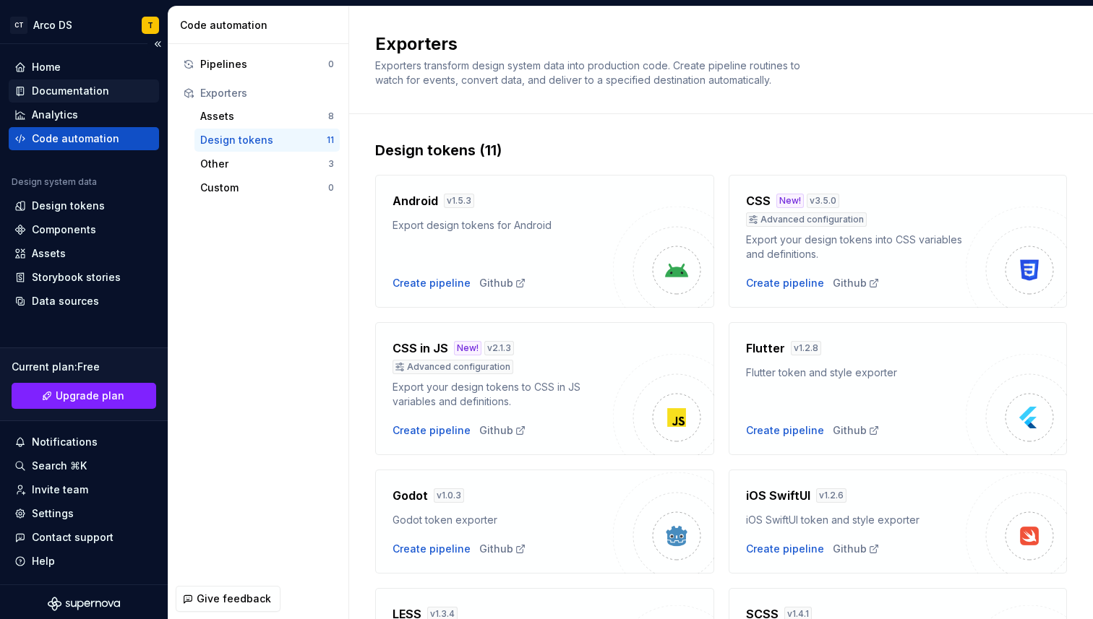
click at [60, 86] on div "Documentation" at bounding box center [70, 91] width 77 height 14
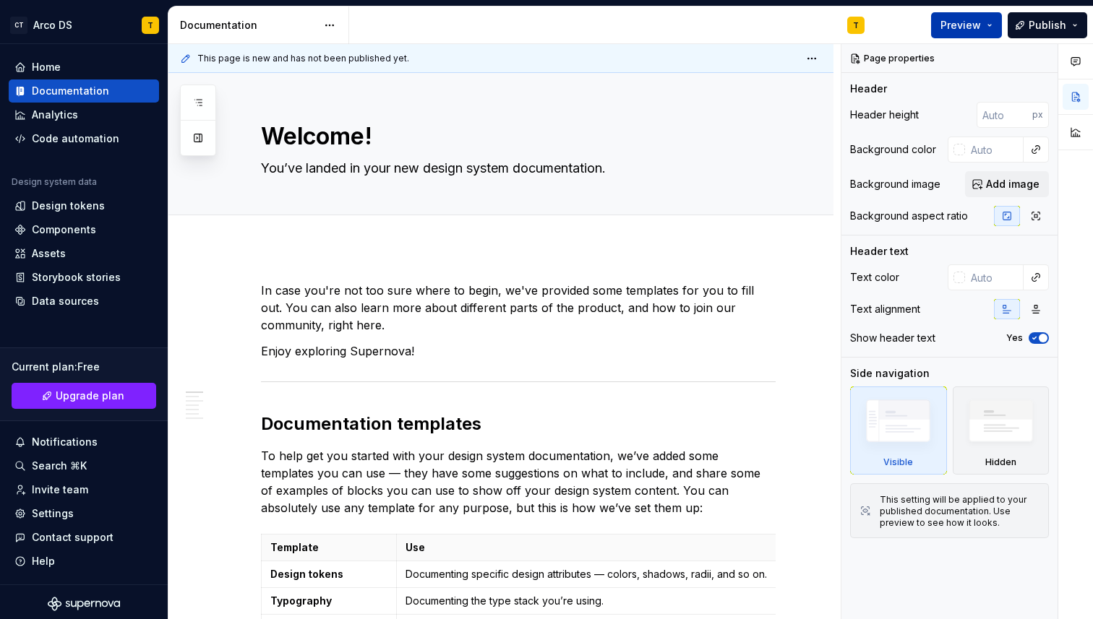
click at [968, 25] on span "Preview" at bounding box center [960, 25] width 40 height 14
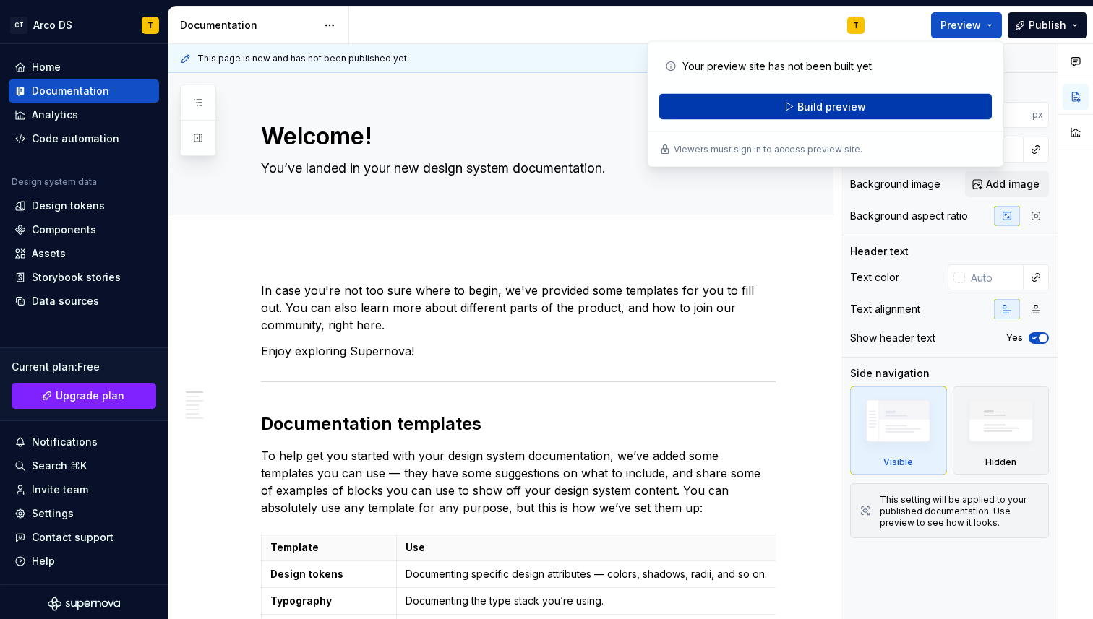
click at [819, 107] on span "Build preview" at bounding box center [831, 107] width 69 height 14
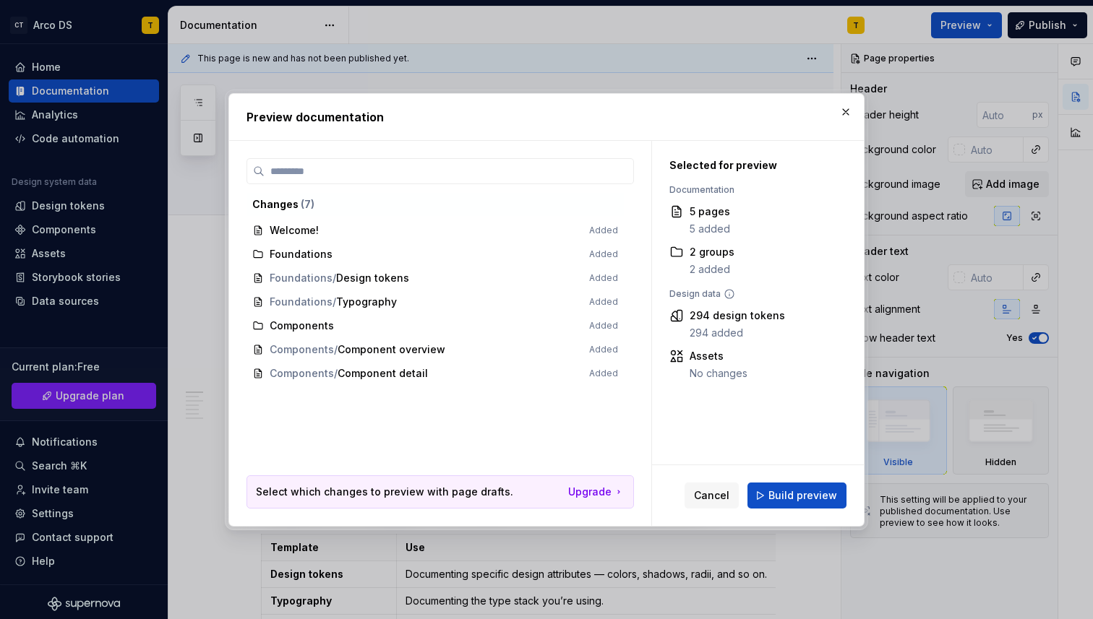
click at [295, 239] on span "Welcome! Added" at bounding box center [434, 231] width 377 height 24
click at [293, 254] on span "Foundations Added" at bounding box center [434, 255] width 377 height 24
click at [816, 495] on span "Build preview" at bounding box center [802, 496] width 69 height 14
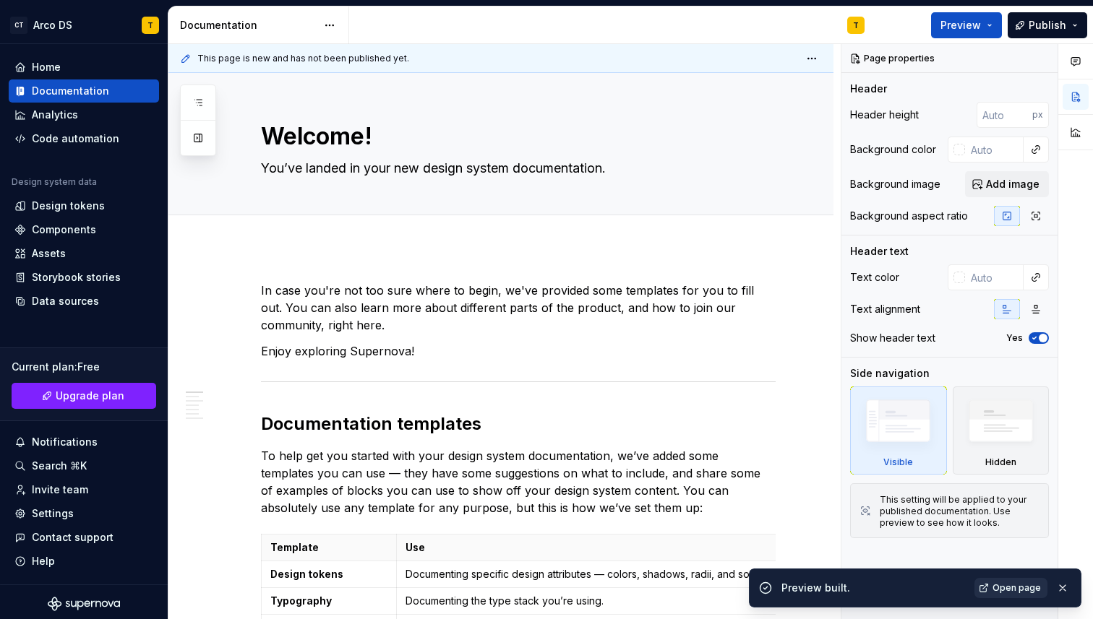
click at [1020, 585] on span "Open page" at bounding box center [1016, 588] width 48 height 12
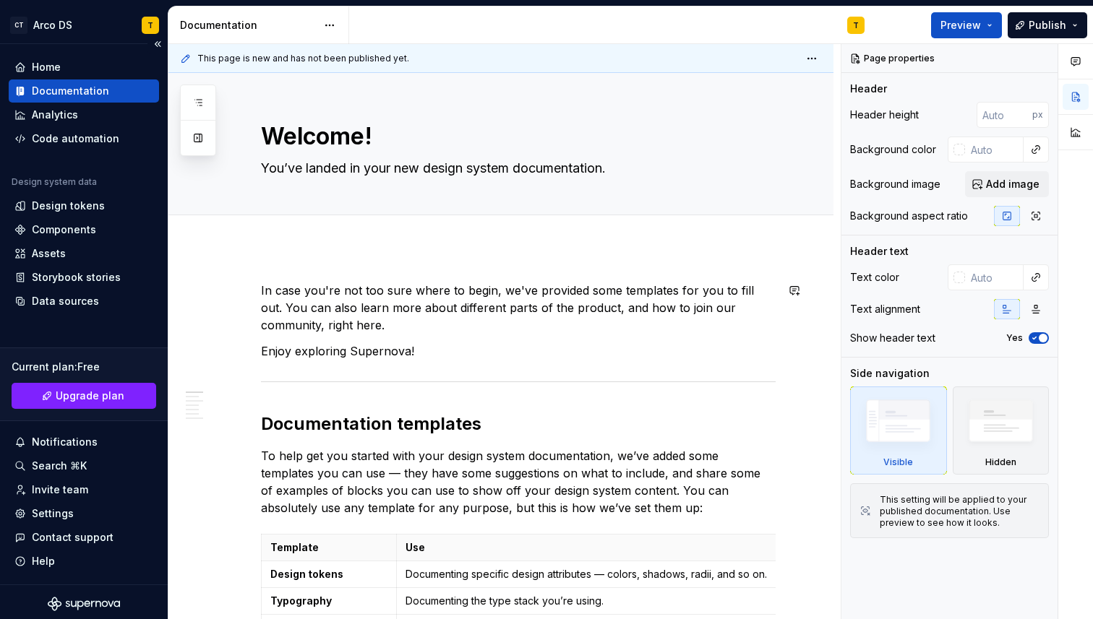
type textarea "*"
click at [67, 141] on div "Code automation" at bounding box center [75, 139] width 87 height 14
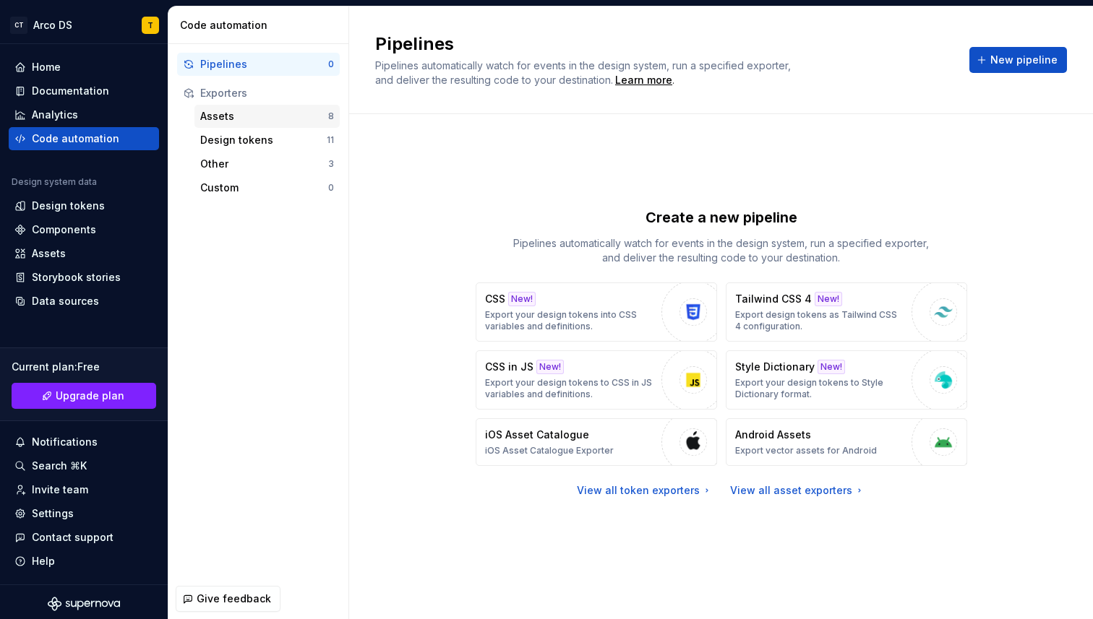
click at [223, 116] on div "Assets" at bounding box center [264, 116] width 128 height 14
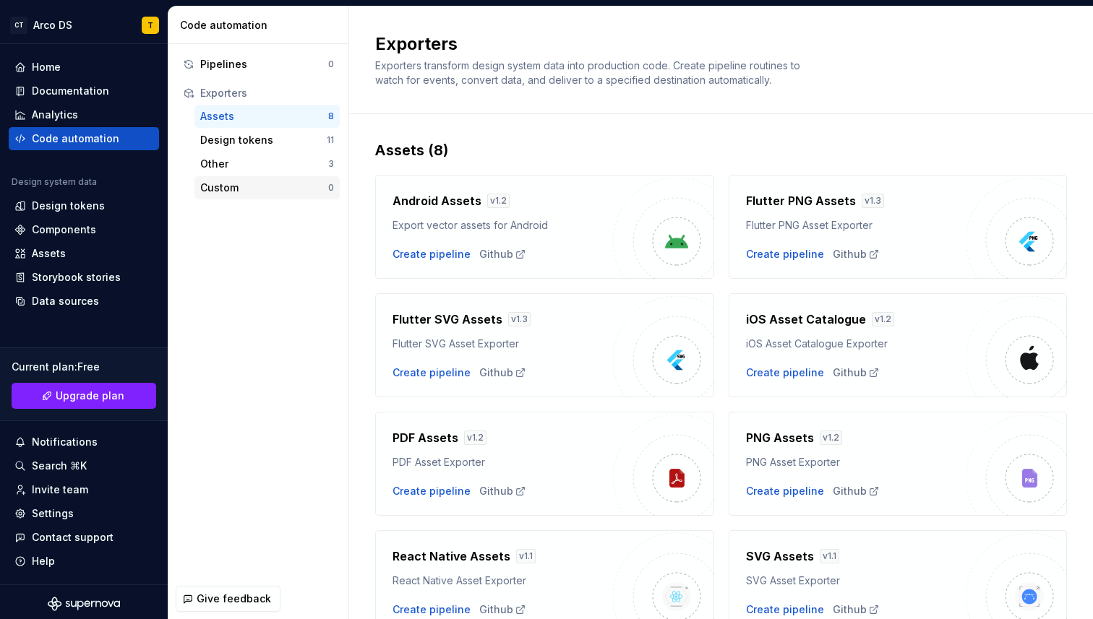
click at [225, 188] on div "Custom" at bounding box center [264, 188] width 128 height 14
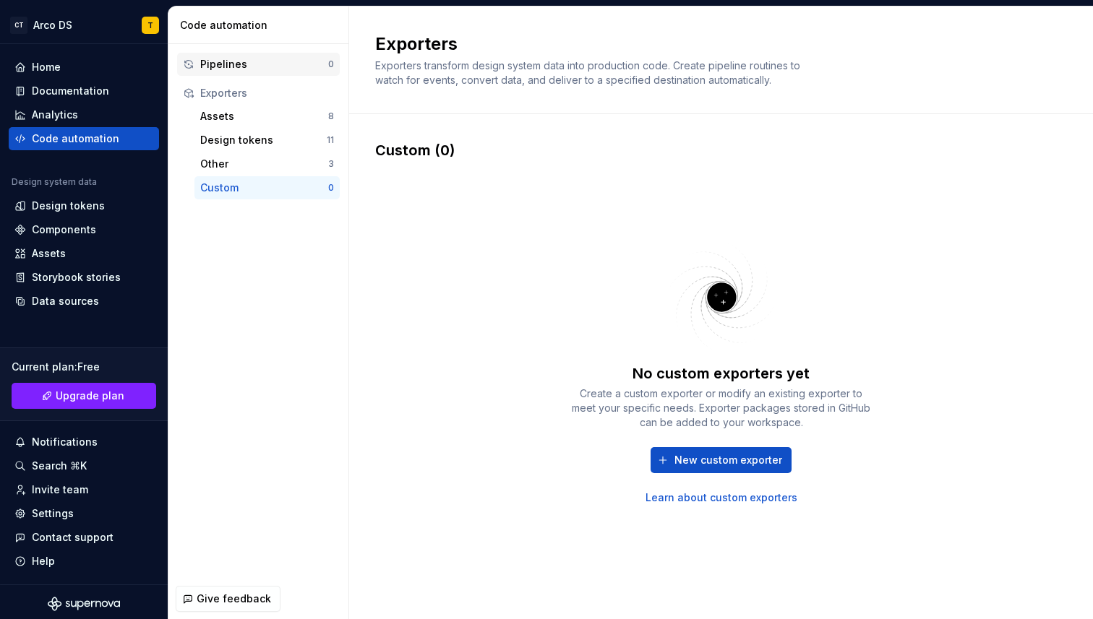
click at [255, 66] on div "Pipelines" at bounding box center [264, 64] width 128 height 14
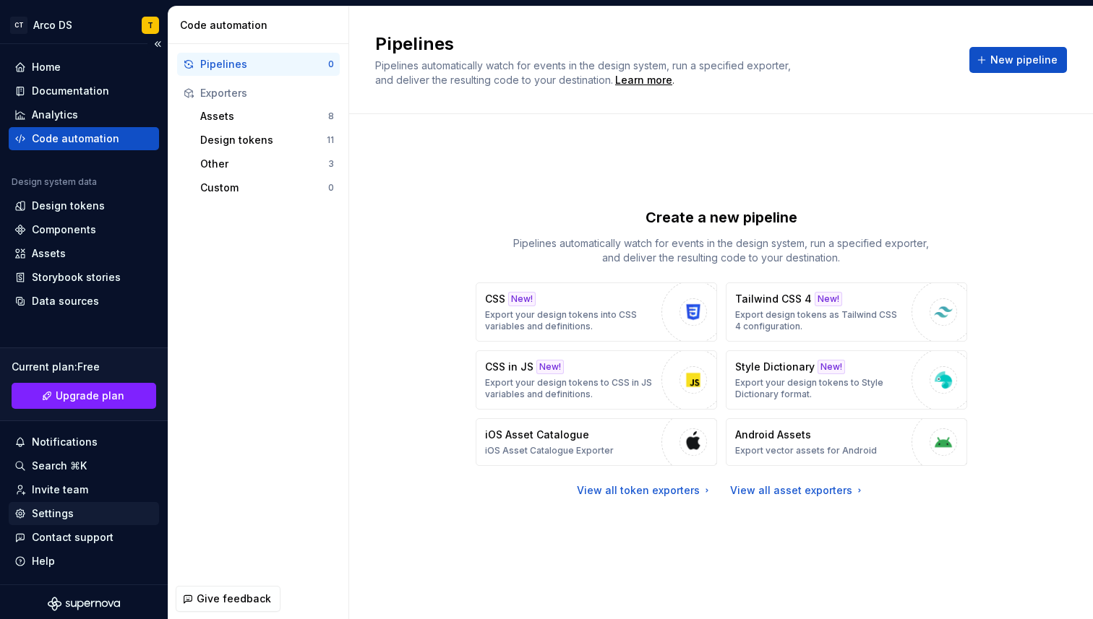
click at [53, 513] on div "Settings" at bounding box center [53, 514] width 42 height 14
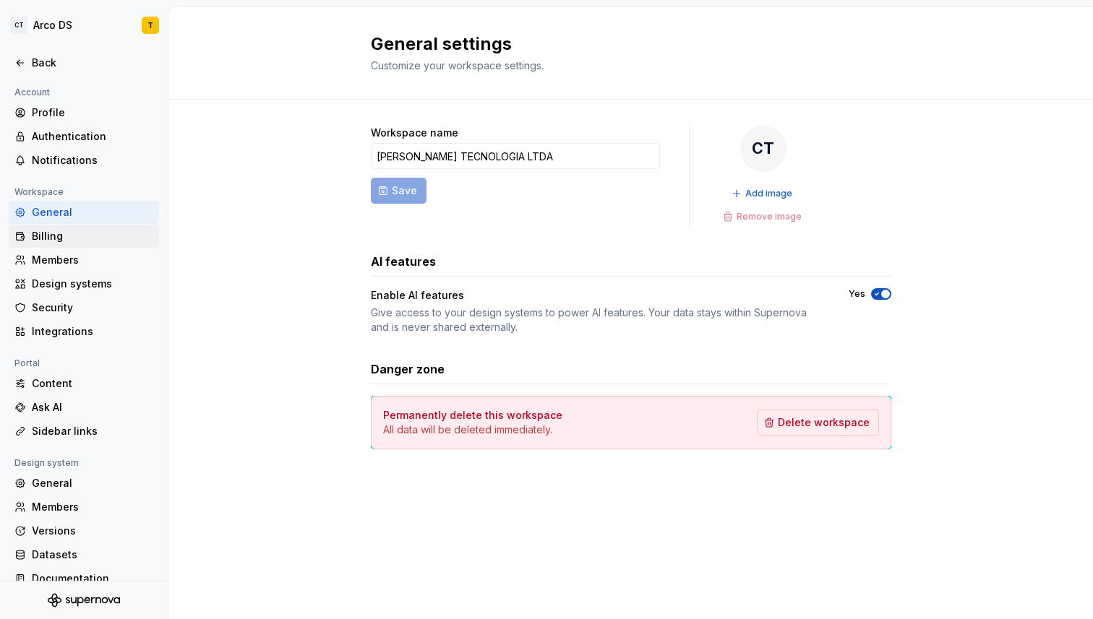
click at [77, 237] on div "Billing" at bounding box center [92, 236] width 121 height 14
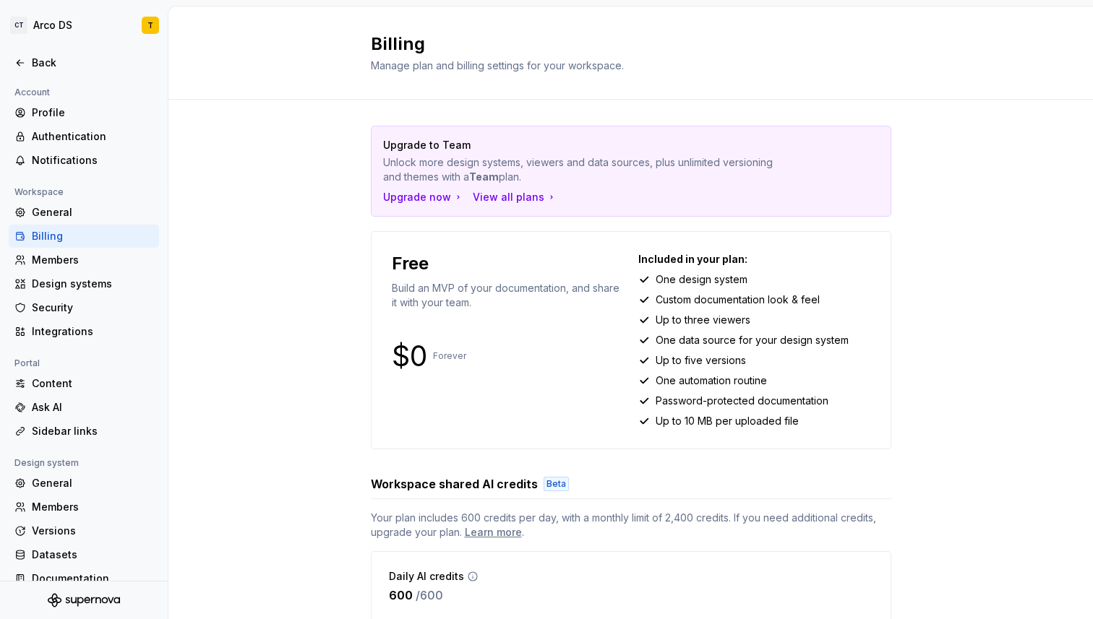
scroll to position [58, 0]
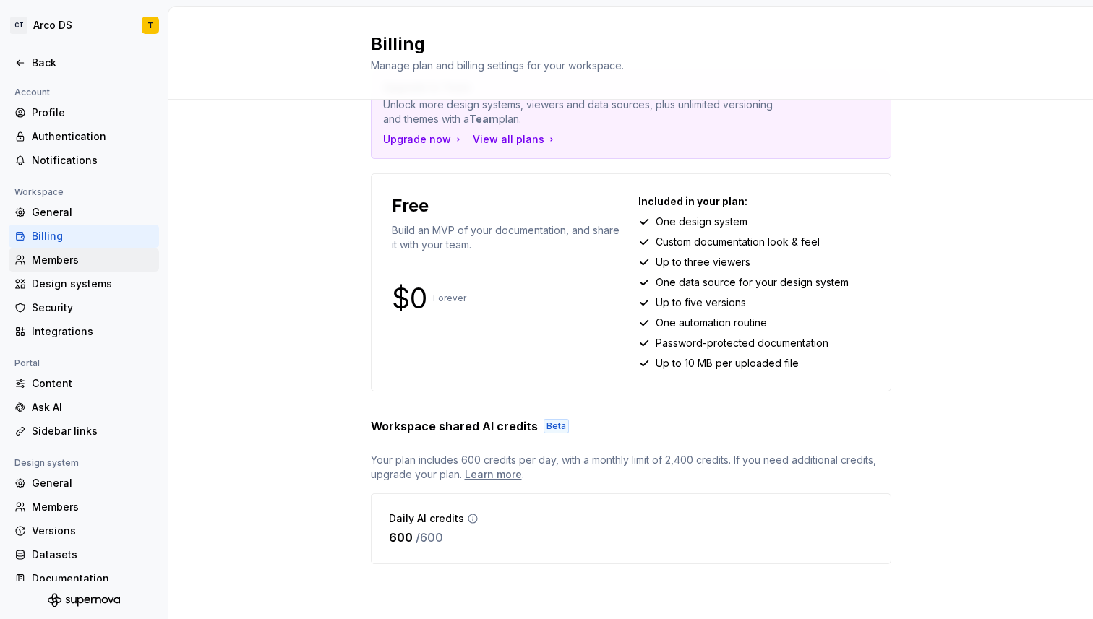
click at [56, 253] on div "Members" at bounding box center [92, 260] width 121 height 14
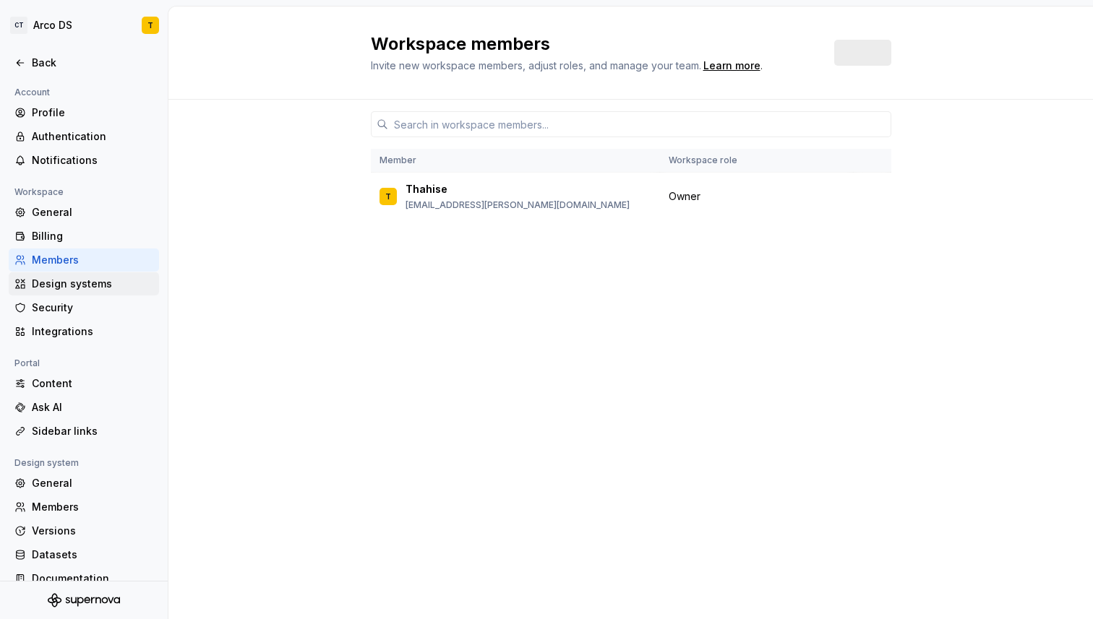
click at [68, 284] on div "Design systems" at bounding box center [92, 284] width 121 height 14
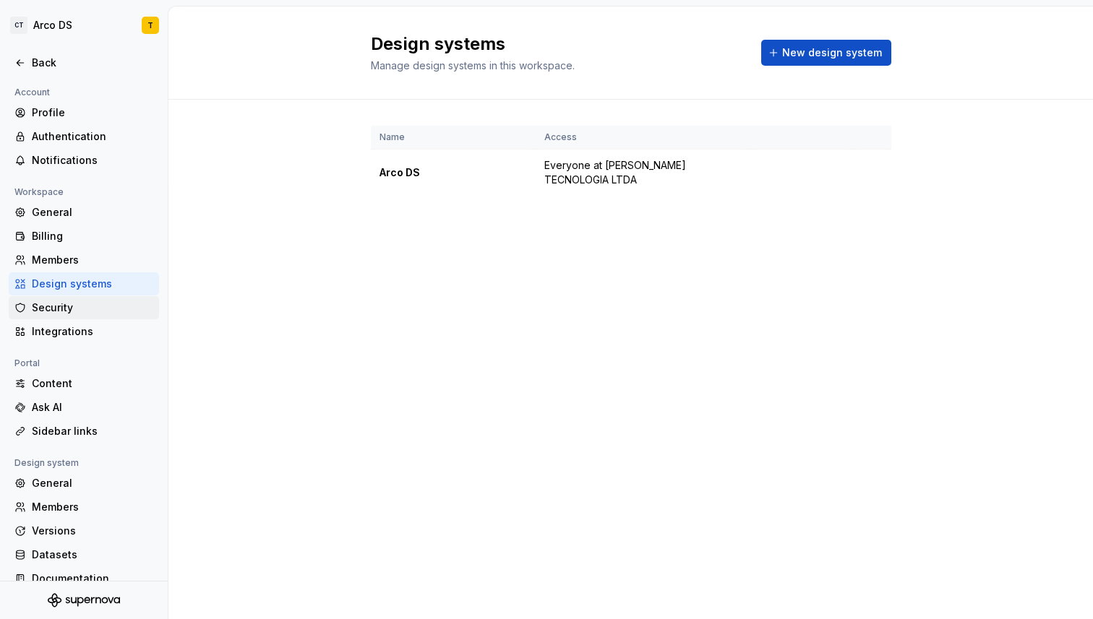
click at [51, 311] on div "Security" at bounding box center [92, 308] width 121 height 14
